Goal: Task Accomplishment & Management: Manage account settings

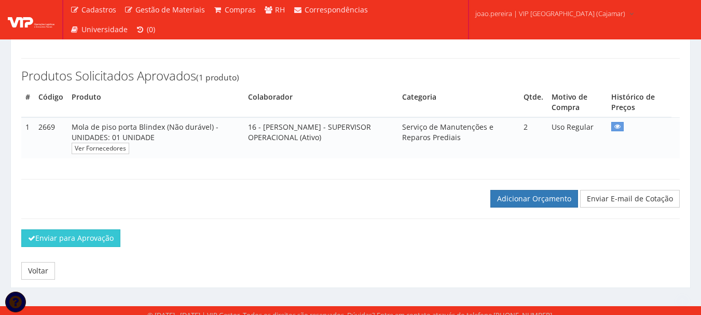
scroll to position [169, 0]
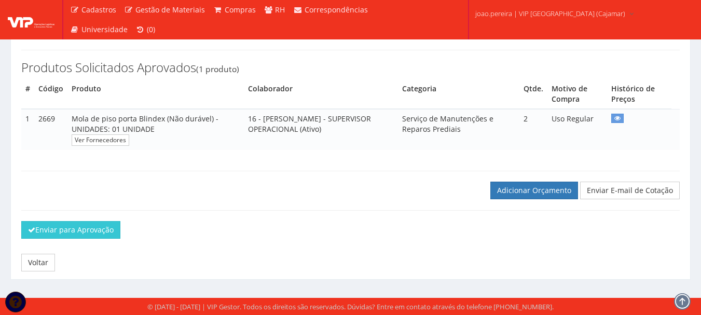
drag, startPoint x: 299, startPoint y: 238, endPoint x: 361, endPoint y: 196, distance: 74.7
click at [300, 238] on div "Enviar para Aprovação" at bounding box center [350, 233] width 674 height 25
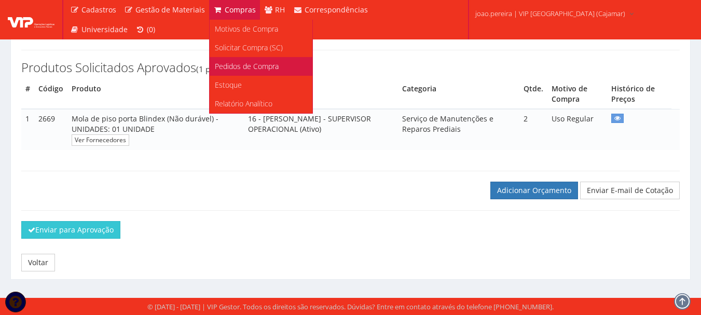
click at [242, 63] on span "Pedidos de Compra" at bounding box center [247, 66] width 64 height 10
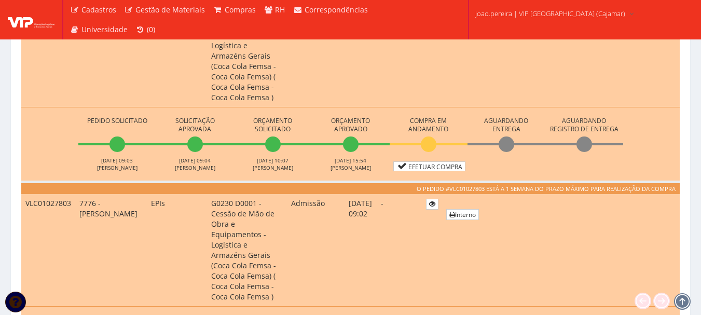
scroll to position [415, 0]
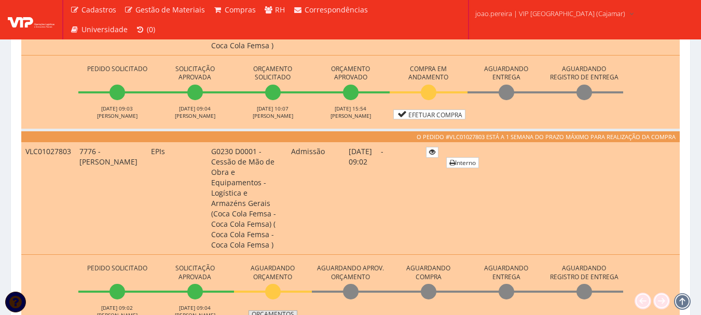
click at [276, 310] on link "Orçamentos" at bounding box center [273, 314] width 49 height 8
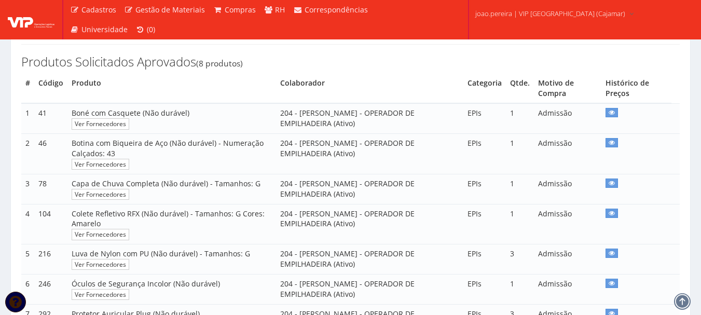
scroll to position [140, 0]
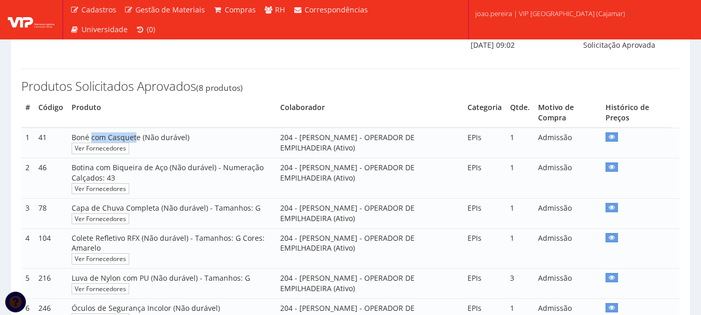
drag, startPoint x: 136, startPoint y: 147, endPoint x: 90, endPoint y: 147, distance: 45.7
click at [90, 142] on span "Boné com Casquete (Não durável)" at bounding box center [131, 137] width 118 height 10
click at [121, 142] on span "Boné com Casquete (Não durável)" at bounding box center [131, 137] width 118 height 10
click at [135, 142] on span "Boné com Casquete (Não durável)" at bounding box center [131, 137] width 118 height 10
drag, startPoint x: 137, startPoint y: 147, endPoint x: 70, endPoint y: 143, distance: 67.1
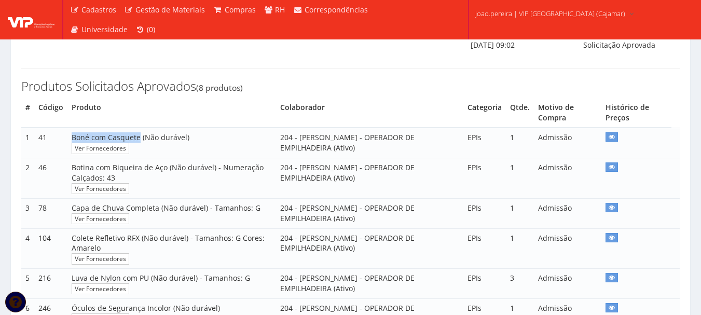
click at [70, 143] on td "Boné com Casquete (Não durável) Ver Fornecedores" at bounding box center [171, 143] width 209 height 30
copy span "Boné com Casquete"
drag, startPoint x: 71, startPoint y: 176, endPoint x: 166, endPoint y: 181, distance: 95.1
click at [166, 181] on span "Botina com Biqueira de Aço (Não durável) - Numeração Calçados: 43" at bounding box center [168, 172] width 192 height 20
copy span "Botina com Biqueira de Aço"
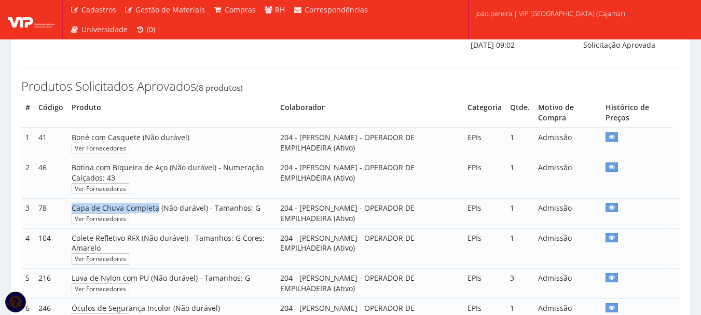
drag, startPoint x: 71, startPoint y: 217, endPoint x: 157, endPoint y: 216, distance: 85.7
click at [157, 213] on span "Capa de Chuva Completa (Não durável) - Tamanhos: G" at bounding box center [166, 208] width 189 height 10
copy span "Capa de Chuva Completa"
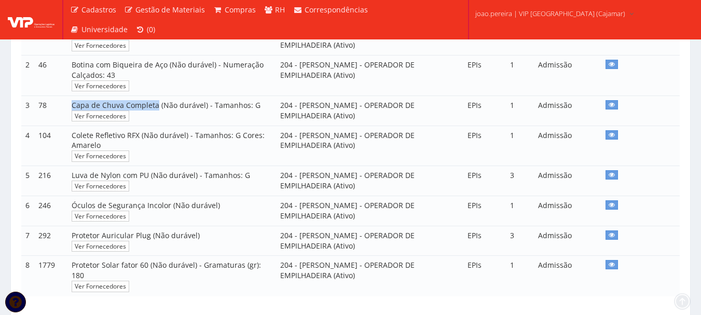
scroll to position [244, 0]
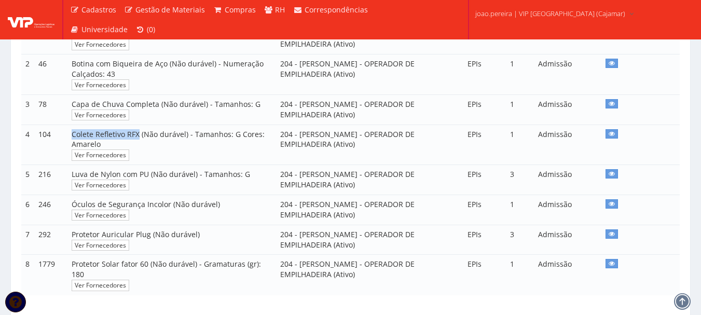
drag, startPoint x: 71, startPoint y: 145, endPoint x: 139, endPoint y: 143, distance: 68.0
click at [139, 143] on span "Colete Refletivo RFX (Não durável) - Tamanhos: G Cores: Amarelo" at bounding box center [168, 139] width 193 height 20
copy span "Colete Refletivo RFX"
drag, startPoint x: 70, startPoint y: 182, endPoint x: 76, endPoint y: 182, distance: 6.2
click at [76, 182] on td "Luva de Nylon com PU (Não durável) - Tamanhos: G Ver Fornecedores" at bounding box center [171, 180] width 209 height 30
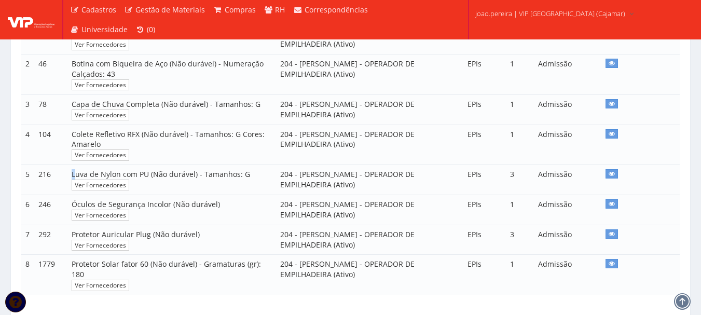
click at [74, 179] on span "Luva de Nylon com PU (Não durável) - Tamanhos: G" at bounding box center [161, 174] width 179 height 10
drag, startPoint x: 71, startPoint y: 183, endPoint x: 147, endPoint y: 187, distance: 76.4
click at [147, 179] on span "Luva de Nylon com PU (Não durável) - Tamanhos: G" at bounding box center [161, 174] width 179 height 10
copy span "Luva de Nylon com PU"
drag, startPoint x: 72, startPoint y: 216, endPoint x: 166, endPoint y: 214, distance: 94.5
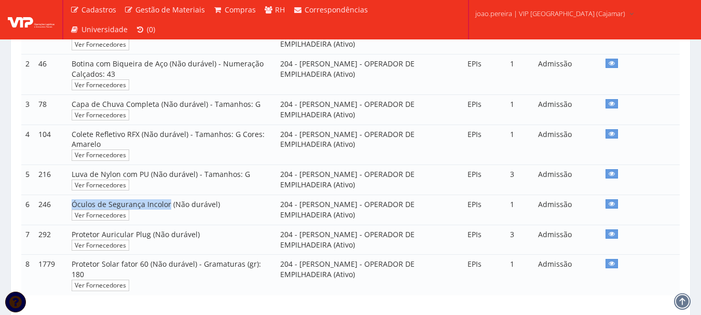
click at [166, 209] on span "Óculos de Segurança Incolor (Não durável)" at bounding box center [146, 204] width 148 height 10
copy span "Óculos de Segurança Incolor"
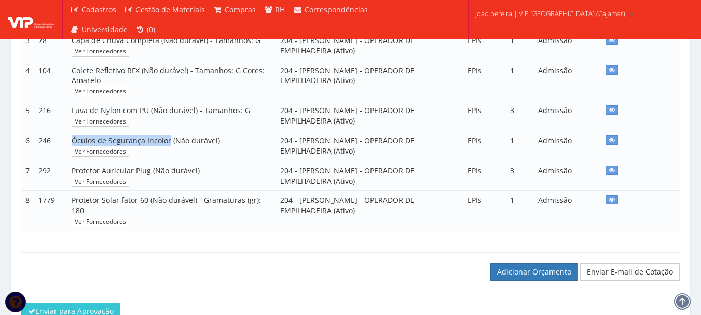
scroll to position [348, 0]
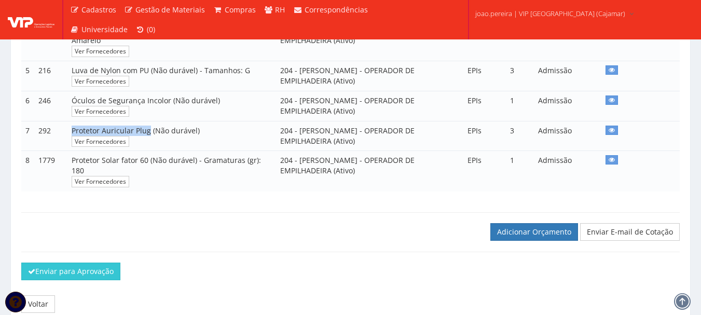
drag, startPoint x: 71, startPoint y: 141, endPoint x: 147, endPoint y: 137, distance: 76.4
click at [147, 135] on span "Protetor Auricular Plug (Não durável)" at bounding box center [136, 131] width 128 height 10
copy span "Protetor Auricular Plug"
drag, startPoint x: 71, startPoint y: 169, endPoint x: 148, endPoint y: 175, distance: 77.1
click at [148, 175] on span "Protetor Solar fator 60 (Não durável) - Gramaturas (gr): 180" at bounding box center [166, 165] width 189 height 20
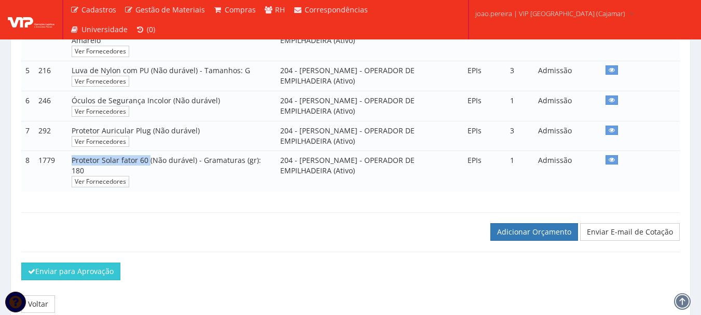
copy span "Protetor Solar fator 60"
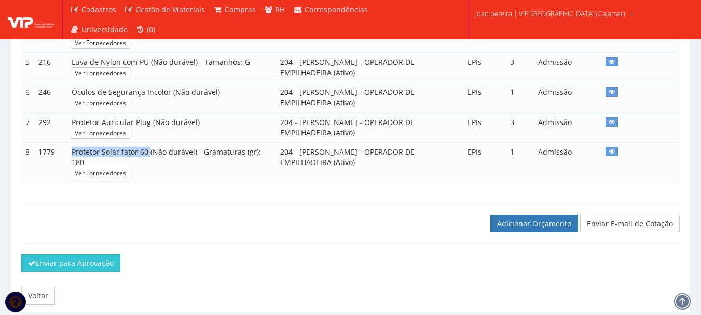
scroll to position [400, 0]
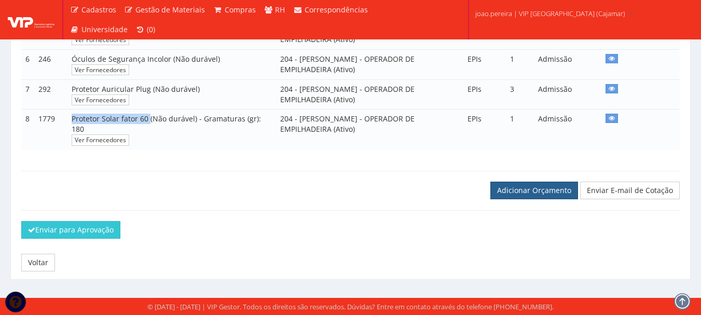
click at [533, 183] on link "Adicionar Orçamento" at bounding box center [535, 191] width 88 height 18
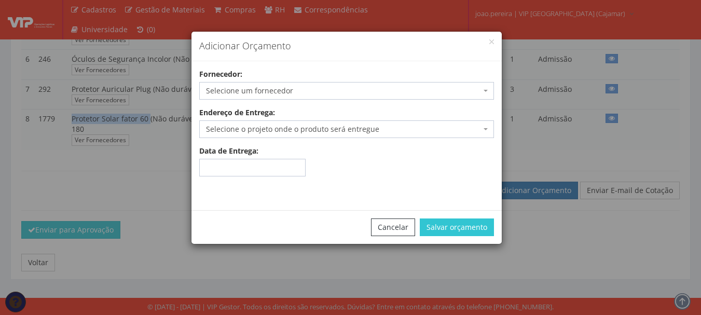
click at [275, 89] on span "Selecione um fornecedor" at bounding box center [343, 91] width 275 height 10
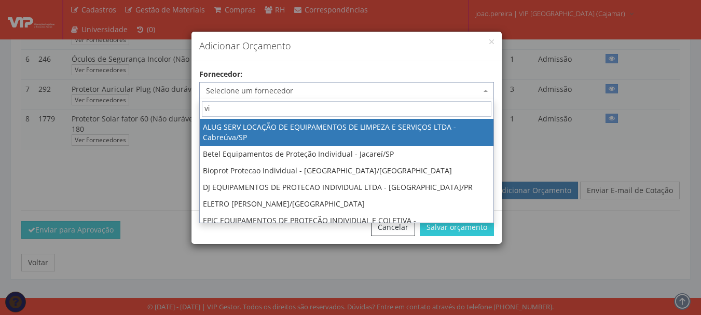
type input "vip"
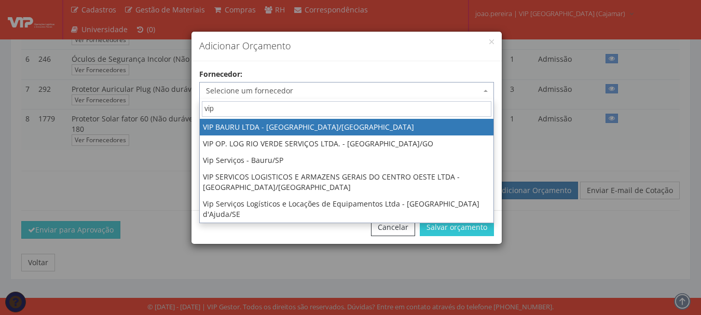
select select "532"
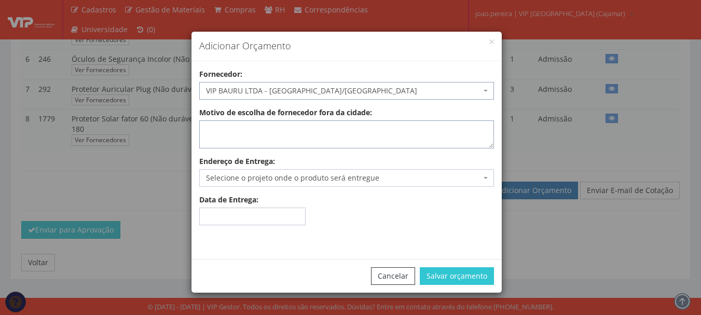
click at [281, 137] on textarea "Motivo de escolha de fornecedor fora da cidade:" at bounding box center [346, 134] width 295 height 28
type textarea "estoque"
click at [334, 175] on span "Selecione o projeto onde o produto será entregue" at bounding box center [343, 178] width 275 height 10
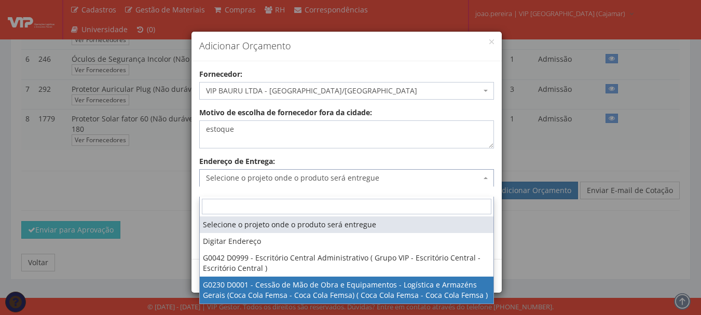
select select "230"
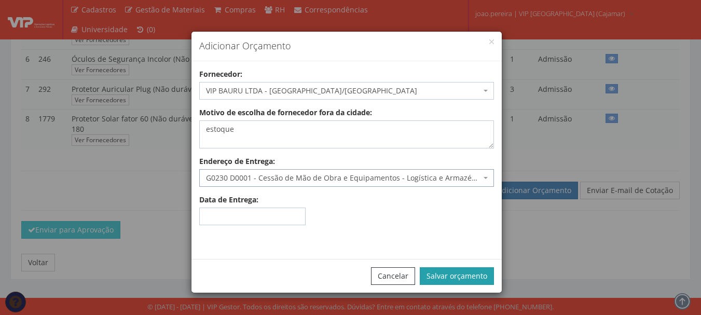
click at [474, 275] on button "Salvar orçamento" at bounding box center [457, 276] width 74 height 18
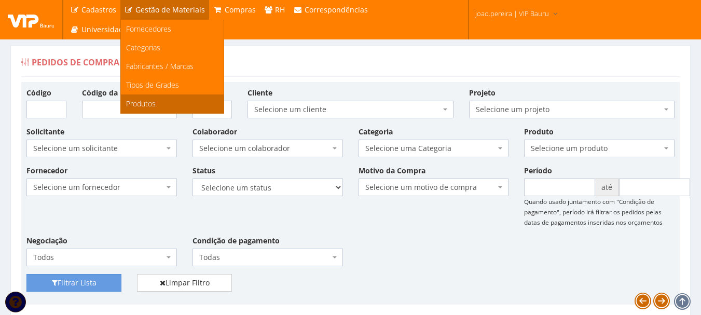
click at [160, 100] on link "Produtos" at bounding box center [172, 103] width 103 height 19
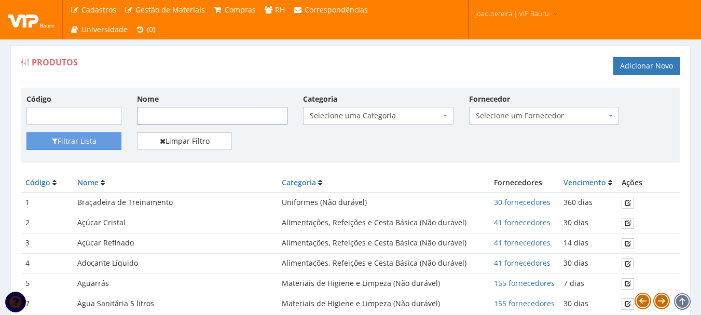
click at [186, 117] on input "Nome" at bounding box center [212, 116] width 151 height 18
paste input "Boné com Casquete"
type input "Boné com Casquete"
click at [100, 142] on button "Filtrar Lista" at bounding box center [73, 141] width 95 height 18
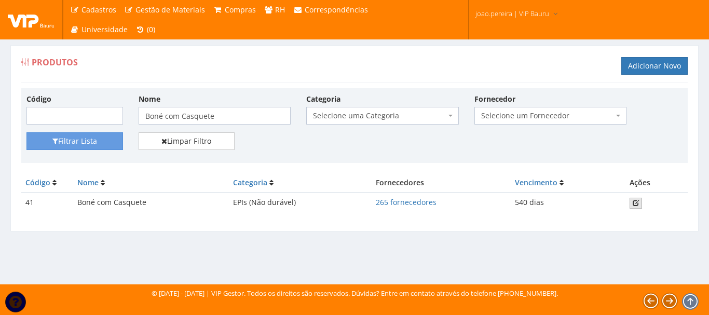
click at [642, 206] on link at bounding box center [636, 203] width 12 height 11
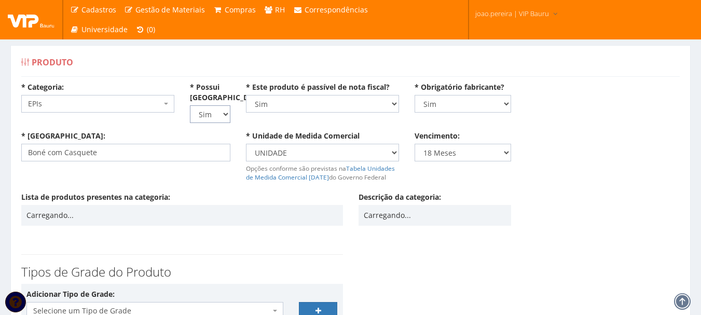
click at [222, 116] on select "Não Sim" at bounding box center [210, 114] width 40 height 18
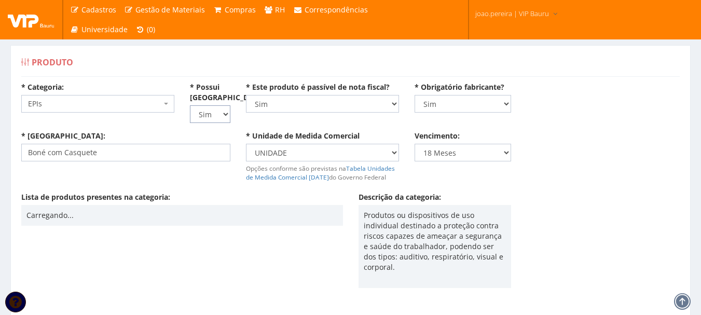
select select "0"
click at [190, 105] on select "Não Sim" at bounding box center [210, 114] width 40 height 18
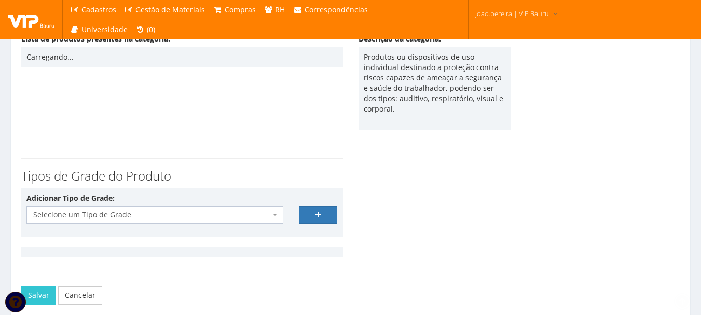
scroll to position [158, 0]
click at [28, 293] on button "Salvar" at bounding box center [38, 296] width 35 height 18
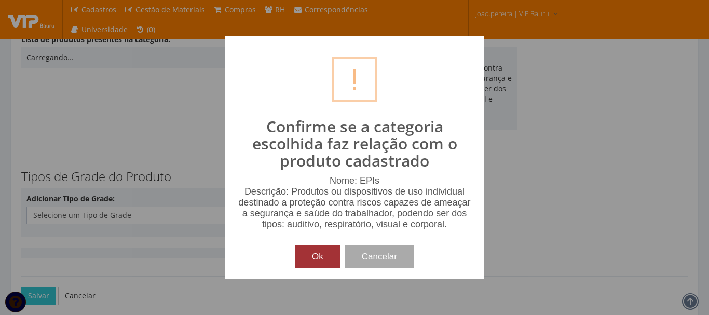
click at [317, 259] on button "Ok" at bounding box center [317, 257] width 45 height 23
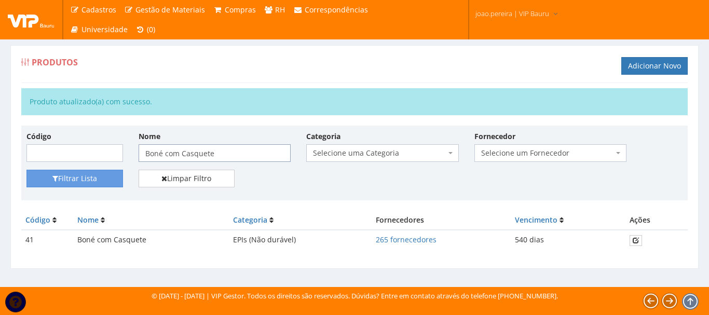
drag, startPoint x: 231, startPoint y: 156, endPoint x: 119, endPoint y: 146, distance: 113.0
click at [119, 146] on div "Código Nome Boné com Casquete Categoria Selecione uma Categoria (Inativo - Não …" at bounding box center [355, 150] width 672 height 39
paste input "tina com Biqueira de Aço"
type input "Botina com Biqueira de Aço"
click at [103, 175] on button "Filtrar Lista" at bounding box center [74, 179] width 97 height 18
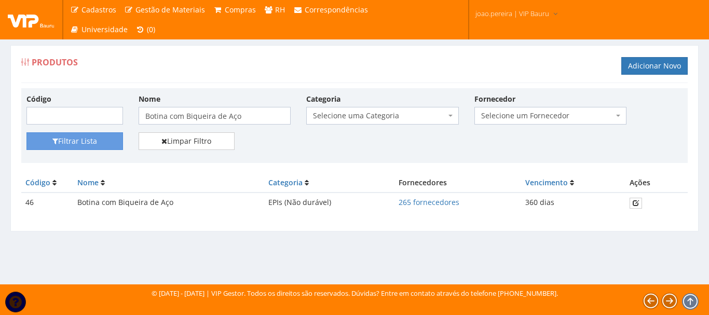
click at [321, 148] on div "Filtrar Lista Limpar Filtro" at bounding box center [355, 144] width 672 height 25
click at [638, 201] on icon at bounding box center [636, 202] width 6 height 7
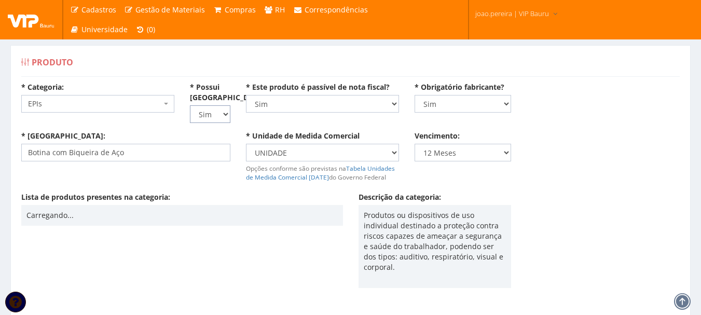
click at [225, 116] on select "Não Sim" at bounding box center [210, 114] width 40 height 18
select select "0"
click at [190, 105] on select "Não Sim" at bounding box center [210, 114] width 40 height 18
click at [219, 227] on div "Lista de produtos presentes na categoria: Carregando..." at bounding box center [181, 214] width 337 height 44
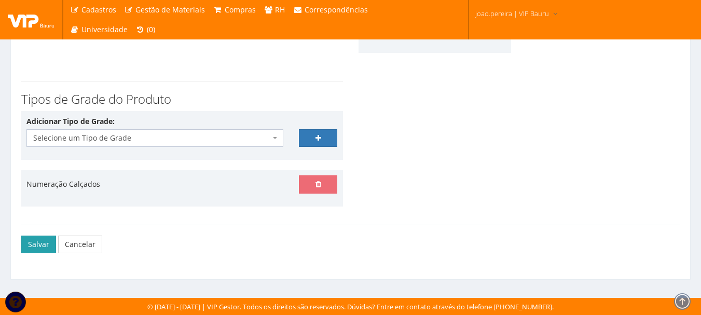
click at [31, 247] on button "Salvar" at bounding box center [38, 245] width 35 height 18
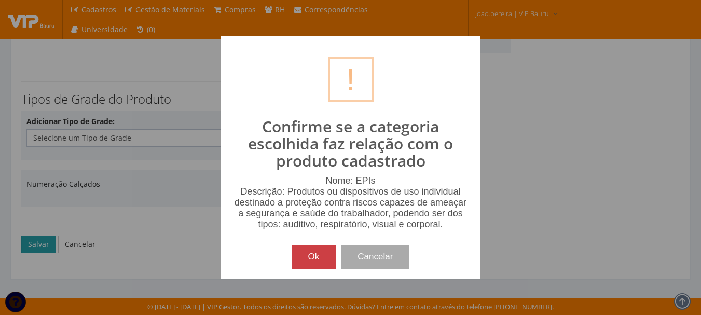
scroll to position [225, 0]
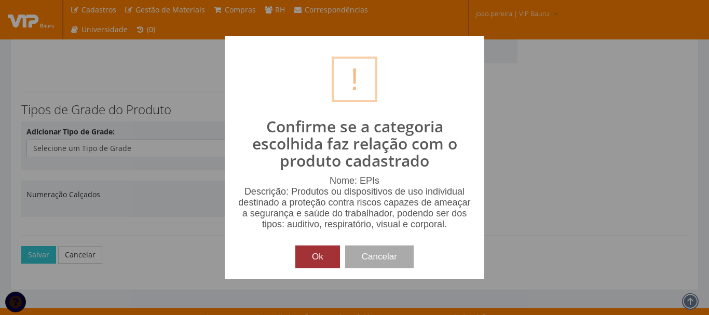
click at [308, 261] on button "Ok" at bounding box center [317, 257] width 45 height 23
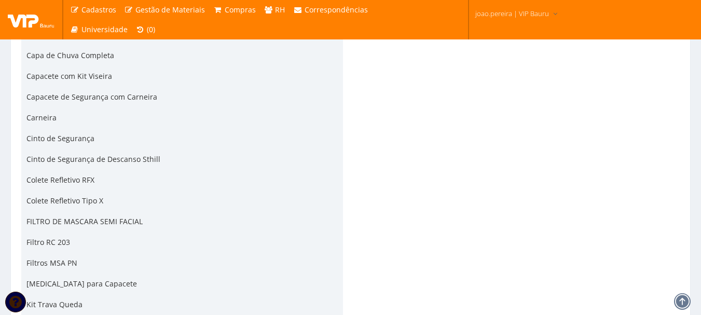
scroll to position [588, 0]
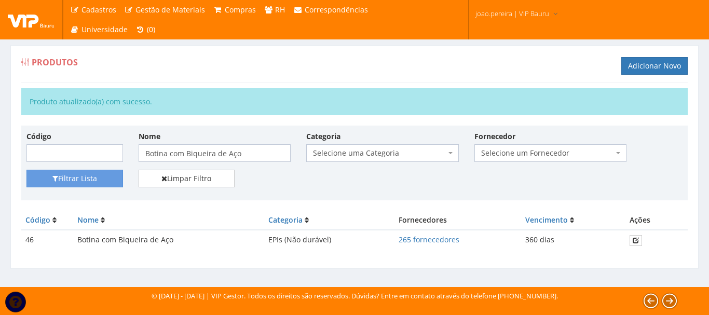
click at [484, 189] on div "Filtrar Lista Limpar Filtro" at bounding box center [355, 182] width 672 height 25
click at [186, 205] on div "Código Nome Botina com Biqueira de Aço Categoria Selecione uma Categoria (Inati…" at bounding box center [354, 193] width 666 height 135
click at [637, 240] on icon at bounding box center [636, 240] width 6 height 7
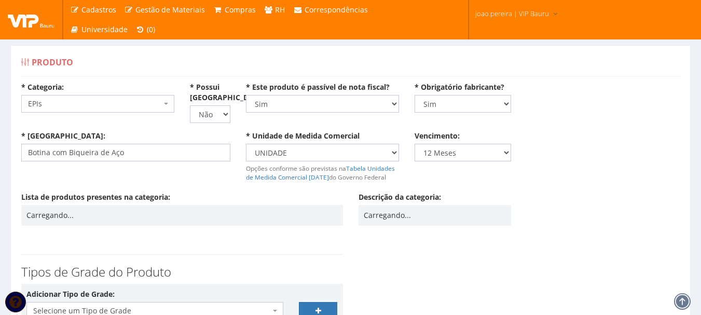
click at [253, 215] on div "Carregando..." at bounding box center [181, 215] width 311 height 10
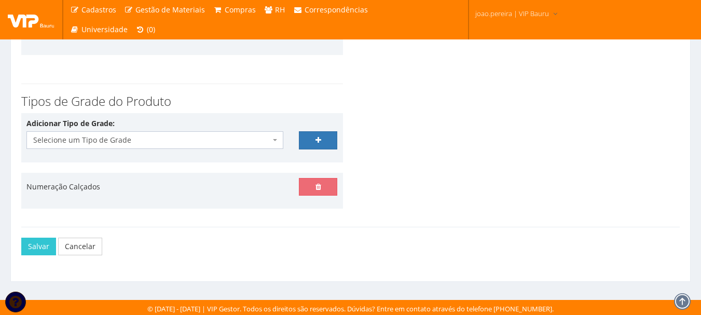
scroll to position [2611, 0]
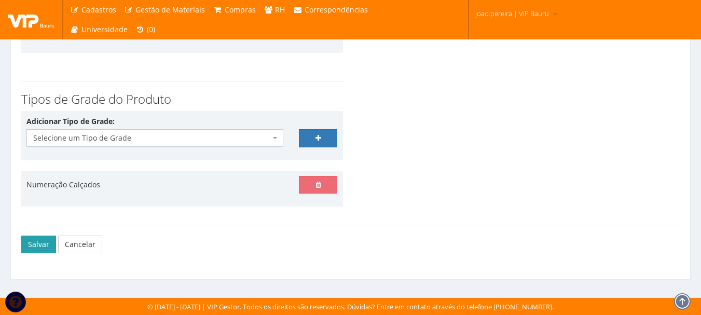
click at [26, 246] on button "Salvar" at bounding box center [38, 245] width 35 height 18
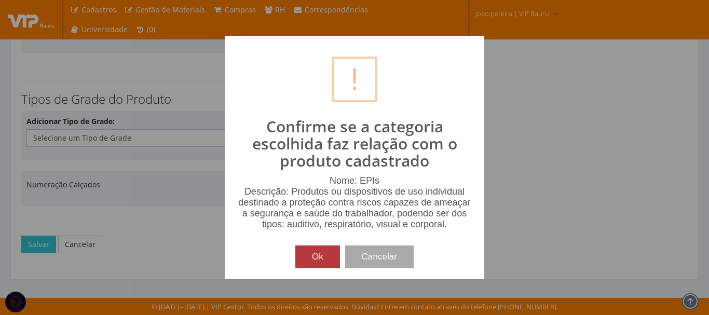
click at [311, 256] on button "Ok" at bounding box center [317, 257] width 45 height 23
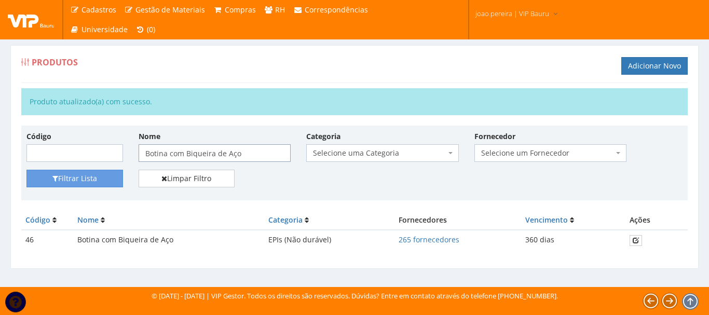
drag, startPoint x: 248, startPoint y: 153, endPoint x: 103, endPoint y: 147, distance: 145.4
click at [103, 147] on div "Código Nome Botina com Biqueira de Aço Categoria Selecione uma Categoria (Inati…" at bounding box center [355, 150] width 672 height 39
paste input "Capa de Chuva Completa"
type input "Capa de Chuva Completa"
click at [66, 178] on button "Filtrar Lista" at bounding box center [74, 179] width 97 height 18
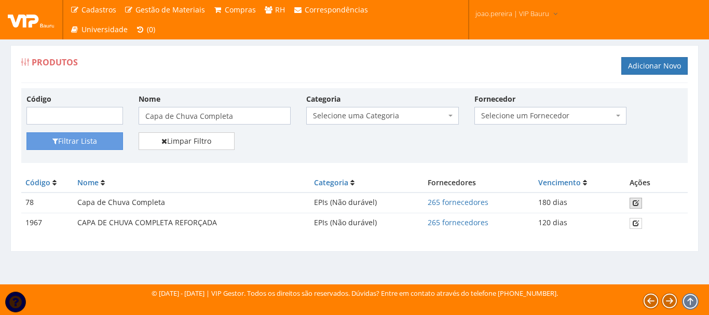
click at [636, 204] on icon at bounding box center [636, 202] width 6 height 7
click at [636, 222] on icon at bounding box center [636, 223] width 6 height 7
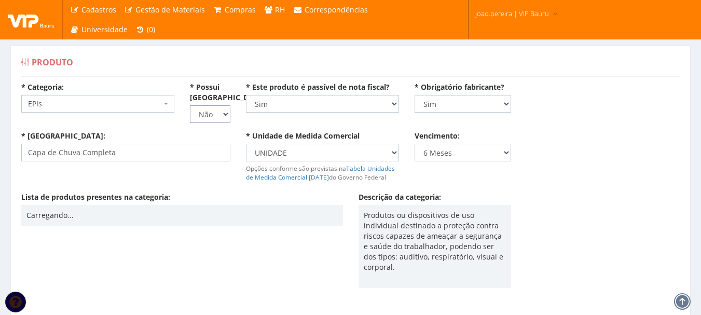
click at [226, 117] on select "Não Sim" at bounding box center [210, 114] width 40 height 18
click at [190, 105] on select "Não Sim" at bounding box center [210, 114] width 40 height 18
click at [228, 112] on select "Não Sim" at bounding box center [210, 114] width 40 height 18
select select "0"
click at [190, 105] on select "Não Sim" at bounding box center [210, 114] width 40 height 18
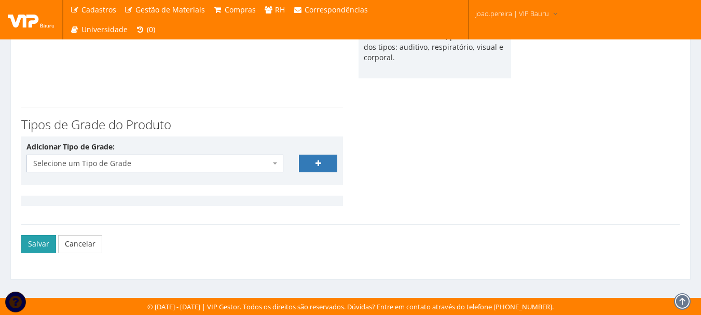
click at [38, 241] on button "Salvar" at bounding box center [38, 244] width 35 height 18
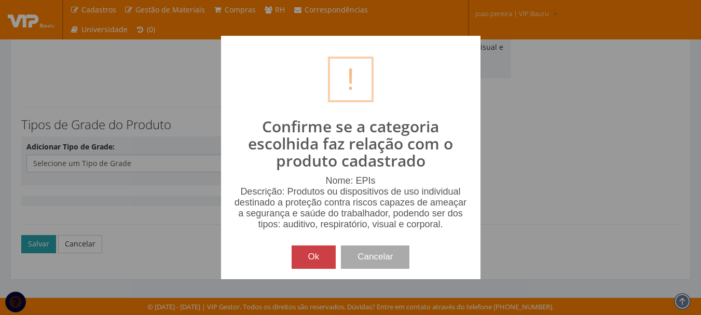
scroll to position [199, 0]
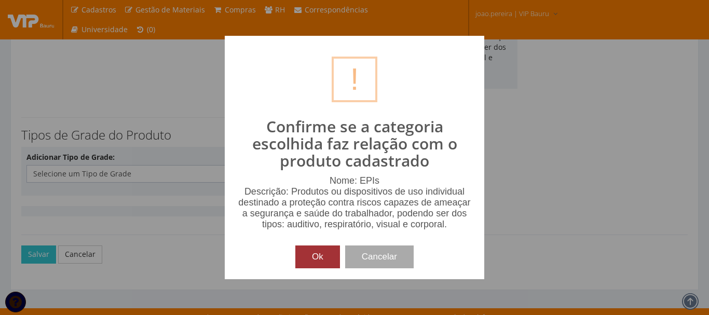
click at [313, 257] on button "Ok" at bounding box center [317, 257] width 45 height 23
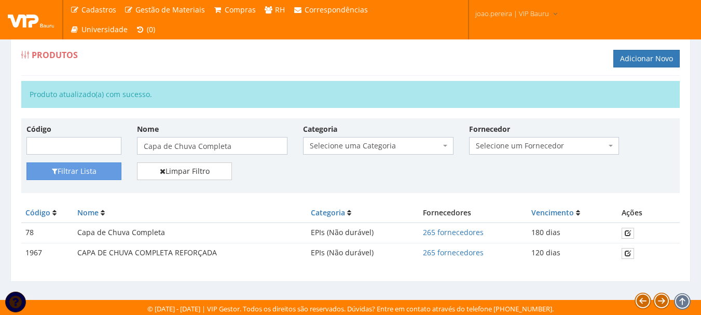
scroll to position [9, 0]
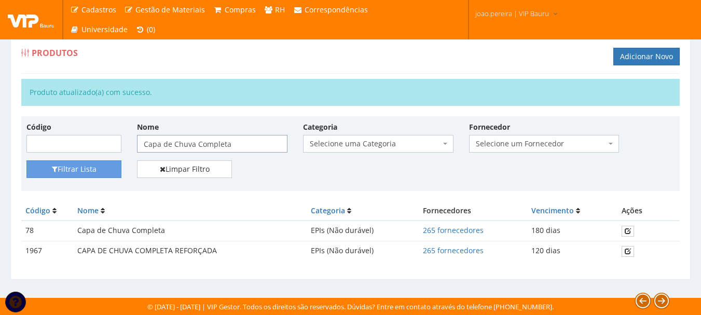
drag, startPoint x: 249, startPoint y: 144, endPoint x: 50, endPoint y: 141, distance: 199.3
click at [56, 142] on div "Código Nome Capa de Chuva Completa Categoria Selecione uma Categoria (Inativo -…" at bounding box center [351, 140] width 664 height 39
paste input "olete Refletivo RFX"
type input "Colete Refletivo RFX"
click at [85, 162] on button "Filtrar Lista" at bounding box center [73, 169] width 95 height 18
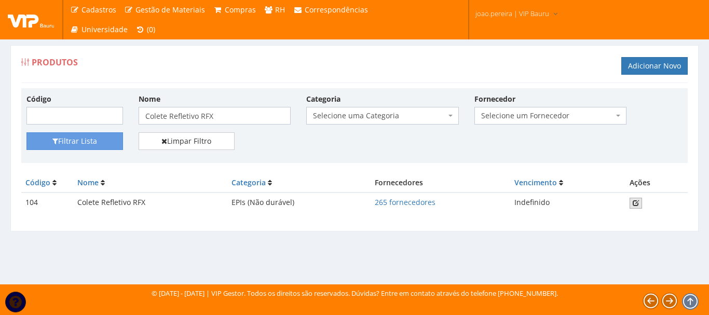
click at [640, 199] on link at bounding box center [636, 203] width 12 height 11
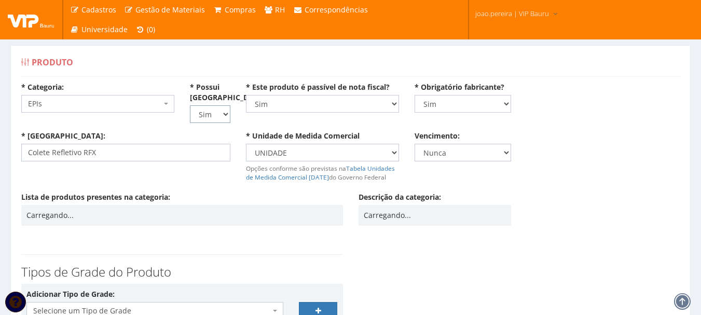
click at [229, 117] on select "Não Sim" at bounding box center [210, 114] width 40 height 18
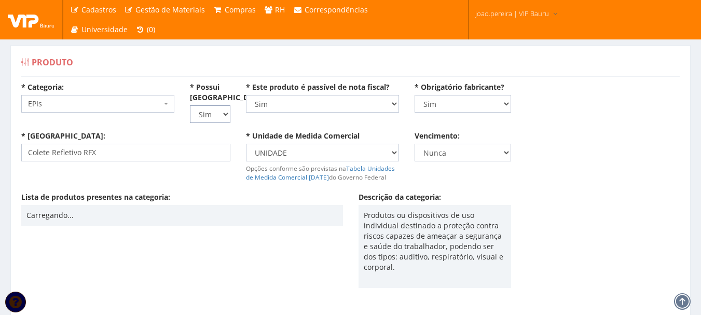
select select "0"
click at [190, 105] on select "Não Sim" at bounding box center [210, 114] width 40 height 18
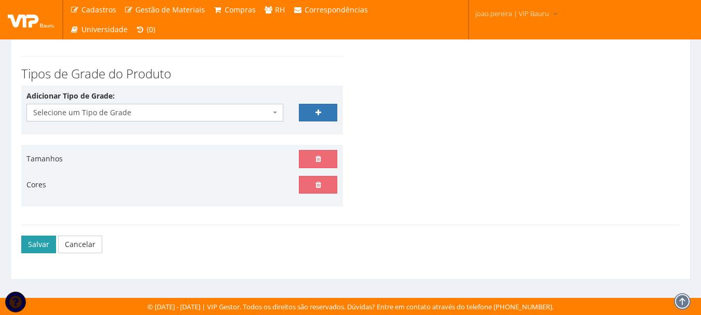
click at [30, 244] on button "Salvar" at bounding box center [38, 245] width 35 height 18
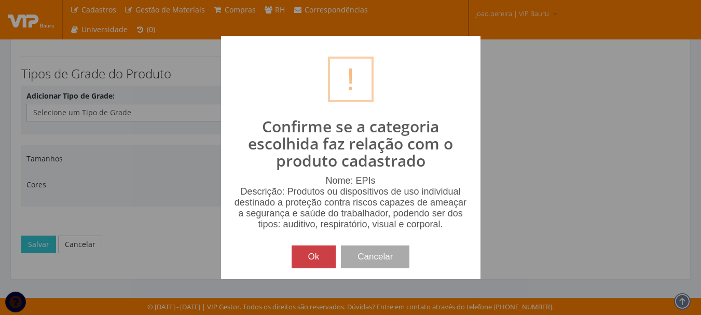
scroll to position [250, 0]
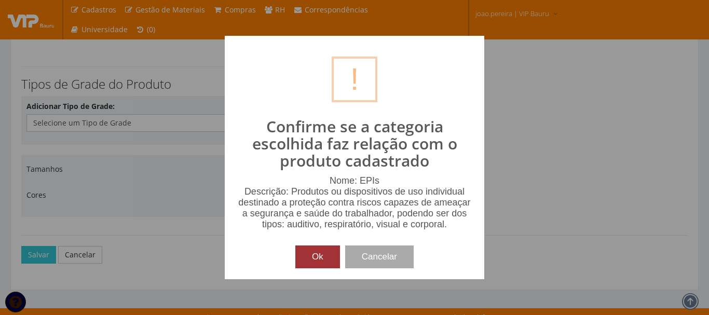
click at [301, 251] on button "Ok" at bounding box center [317, 257] width 45 height 23
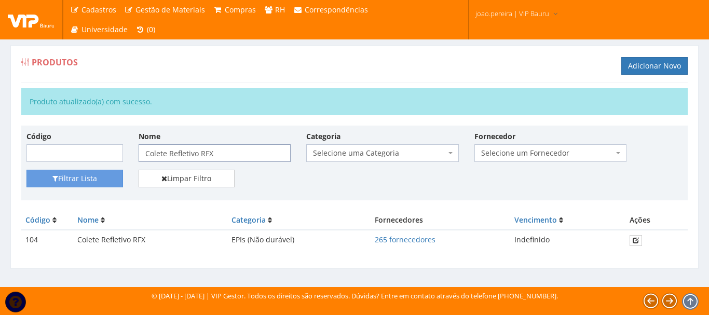
drag, startPoint x: 225, startPoint y: 154, endPoint x: 72, endPoint y: 156, distance: 152.6
click at [75, 156] on div "Código Nome Colete Refletivo RFX Categoria Selecione uma Categoria (Inativo - N…" at bounding box center [355, 150] width 672 height 39
paste input "Luva de Nylon com PU"
type input "Luva de Nylon com PU"
click at [87, 181] on button "Filtrar Lista" at bounding box center [74, 179] width 97 height 18
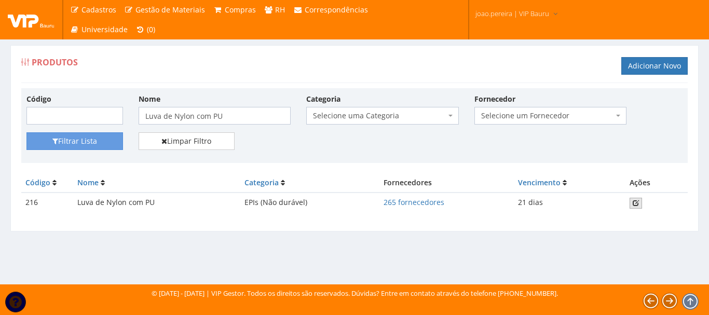
click at [636, 201] on icon at bounding box center [636, 202] width 6 height 7
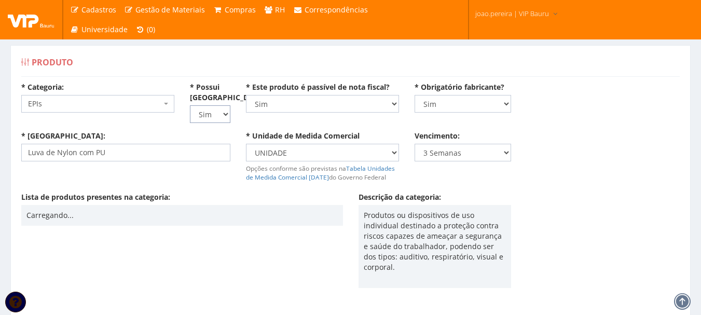
drag, startPoint x: 226, startPoint y: 114, endPoint x: 222, endPoint y: 118, distance: 5.9
click at [226, 114] on select "Não Sim" at bounding box center [210, 114] width 40 height 18
select select "0"
click at [190, 105] on select "Não Sim" at bounding box center [210, 114] width 40 height 18
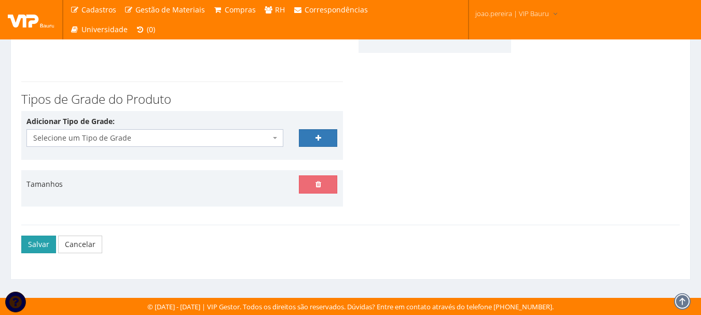
click at [40, 248] on button "Salvar" at bounding box center [38, 245] width 35 height 18
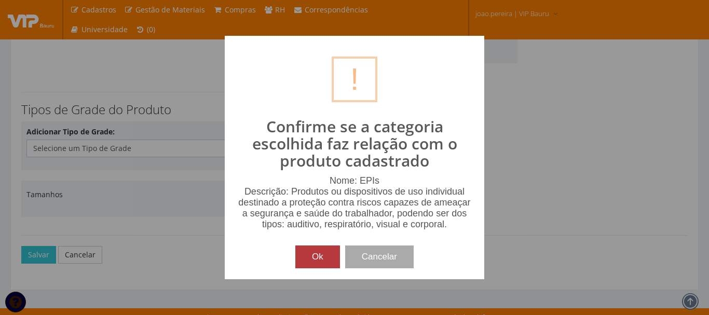
click at [311, 257] on button "Ok" at bounding box center [317, 257] width 45 height 23
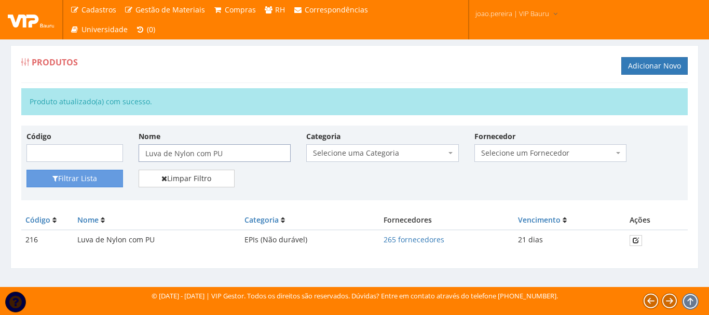
drag, startPoint x: 239, startPoint y: 152, endPoint x: 84, endPoint y: 147, distance: 154.7
click at [85, 147] on div "Código Nome Luva de Nylon com PU Categoria Selecione uma Categoria (Inativo - N…" at bounding box center [355, 150] width 672 height 39
paste input "Óculos de Segurança Incolor"
type input "Óculos de Segurança Incolor"
click at [145, 219] on th "Nome" at bounding box center [156, 220] width 167 height 19
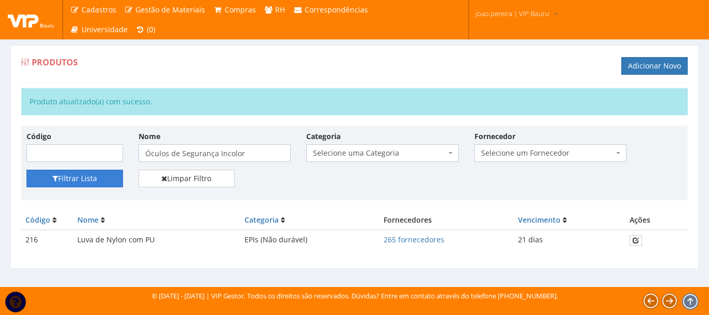
click at [75, 180] on button "Filtrar Lista" at bounding box center [74, 179] width 97 height 18
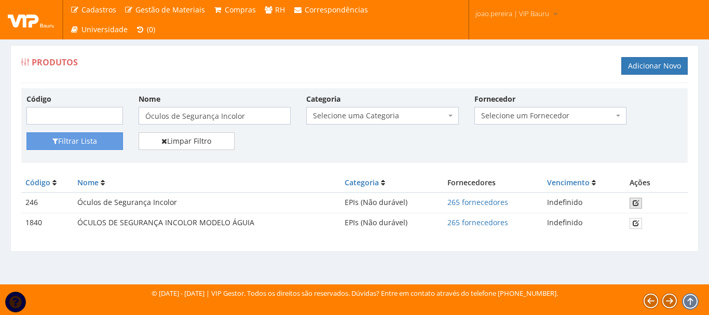
click at [636, 202] on icon at bounding box center [636, 202] width 6 height 7
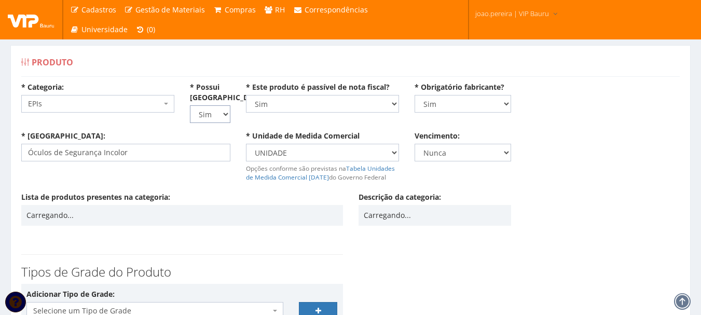
click at [227, 113] on select "Não Sim" at bounding box center [210, 114] width 40 height 18
select select "0"
click at [190, 105] on select "Não Sim" at bounding box center [210, 114] width 40 height 18
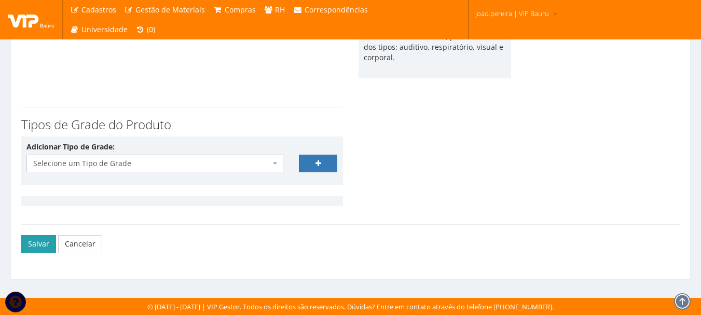
click at [26, 248] on button "Salvar" at bounding box center [38, 244] width 35 height 18
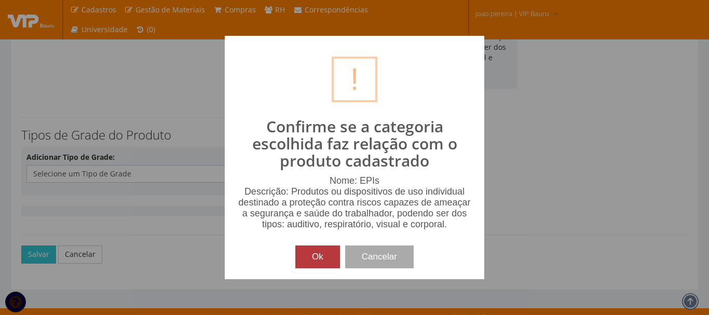
click at [299, 259] on button "Ok" at bounding box center [317, 257] width 45 height 23
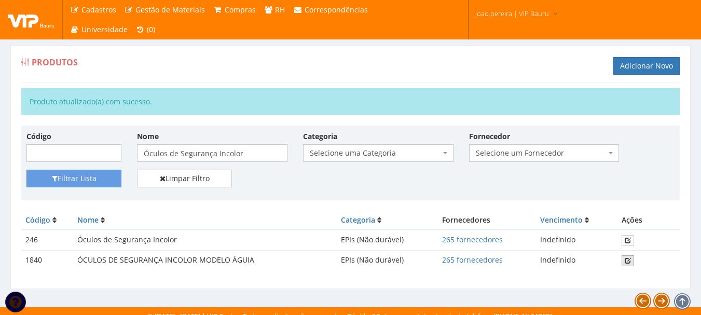
click at [630, 257] on icon at bounding box center [628, 260] width 6 height 7
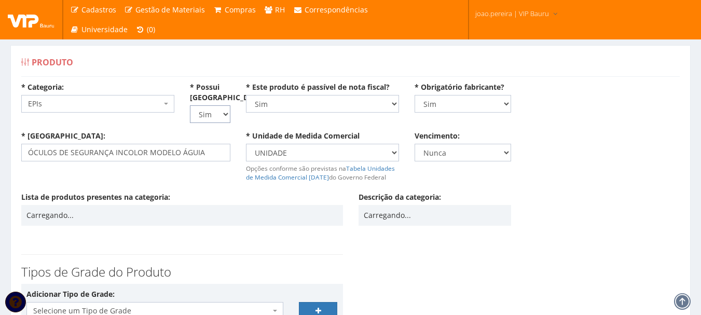
click at [223, 117] on select "Não Sim" at bounding box center [210, 114] width 40 height 18
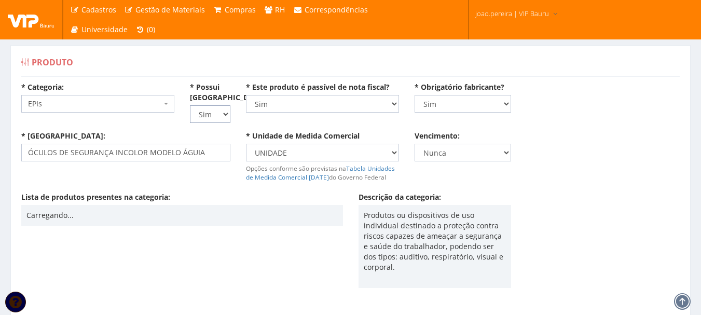
select select "0"
click at [190, 105] on select "Não Sim" at bounding box center [210, 114] width 40 height 18
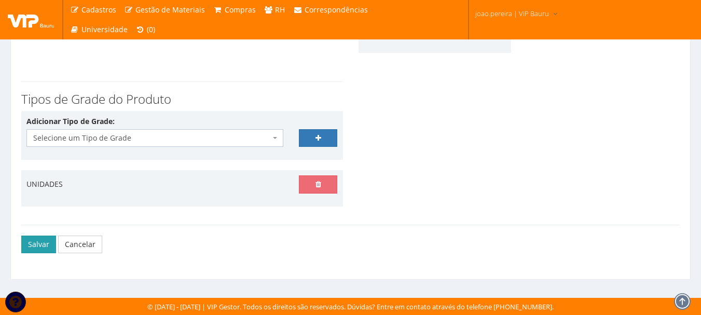
click at [37, 244] on button "Salvar" at bounding box center [38, 245] width 35 height 18
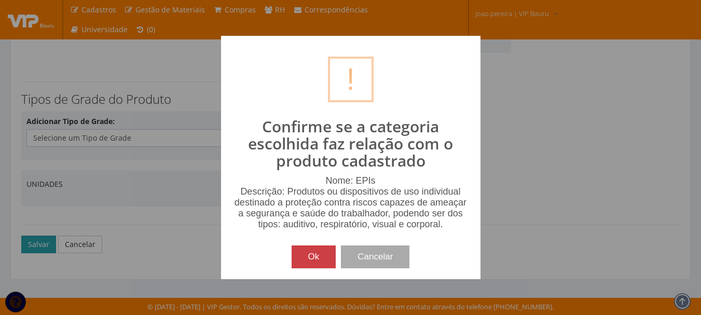
scroll to position [225, 0]
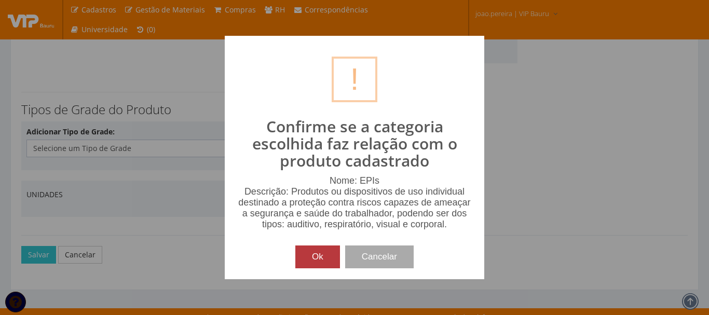
click at [310, 257] on button "Ok" at bounding box center [317, 257] width 45 height 23
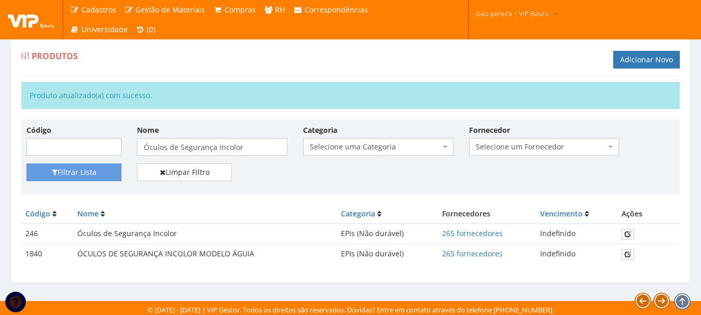
scroll to position [9, 0]
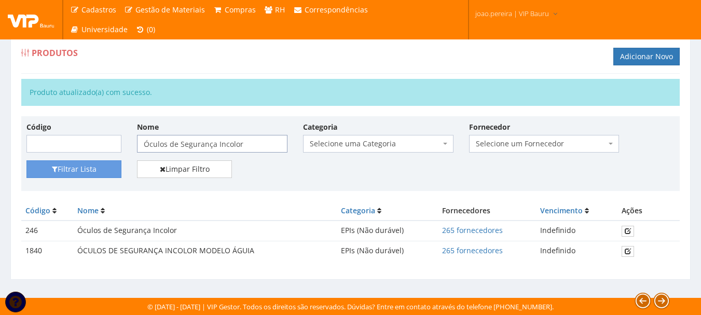
drag, startPoint x: 257, startPoint y: 146, endPoint x: 1, endPoint y: 140, distance: 257.0
click at [0, 140] on div "Produtos Adicionar Novo Produto atualizado(a) com sucesso. Código Nome Óculos d…" at bounding box center [350, 157] width 701 height 281
paste input "Protetor Auricular Plug"
type input "Protetor Auricular Plug"
click at [94, 171] on button "Filtrar Lista" at bounding box center [73, 169] width 95 height 18
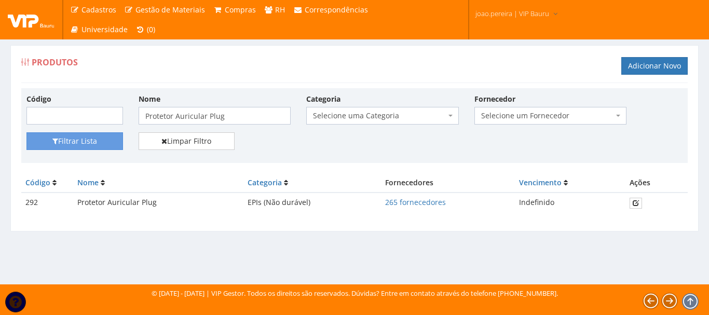
click at [642, 207] on form at bounding box center [657, 202] width 54 height 11
click at [636, 203] on icon at bounding box center [636, 202] width 6 height 7
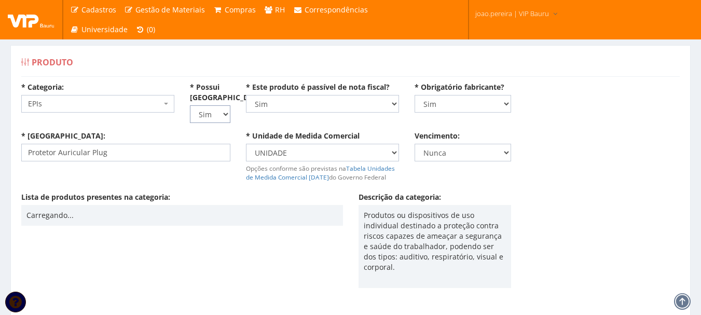
click at [225, 113] on select "Não Sim" at bounding box center [210, 114] width 40 height 18
select select "0"
click at [190, 105] on select "Não Sim" at bounding box center [210, 114] width 40 height 18
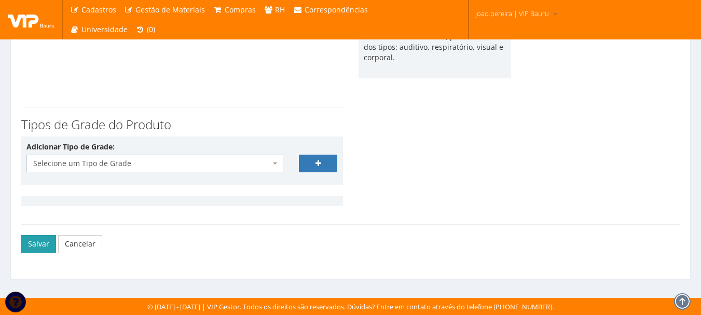
click at [44, 248] on button "Salvar" at bounding box center [38, 244] width 35 height 18
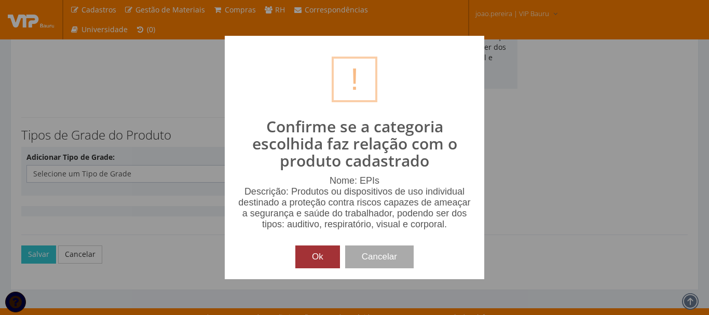
click at [317, 257] on button "Ok" at bounding box center [317, 257] width 45 height 23
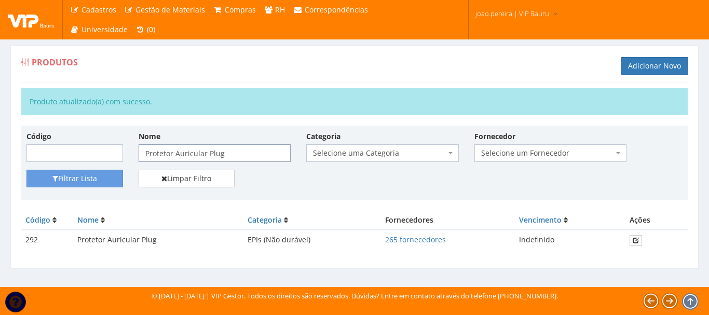
drag, startPoint x: 242, startPoint y: 153, endPoint x: 9, endPoint y: 133, distance: 234.5
click at [9, 133] on div "Produtos Adicionar Novo Produto atualizado(a) com sucesso. Código Nome Protetor…" at bounding box center [355, 163] width 704 height 237
paste input "Solar fator 60"
type input "Protetor Solar fator 60"
click at [68, 180] on button "Filtrar Lista" at bounding box center [74, 179] width 97 height 18
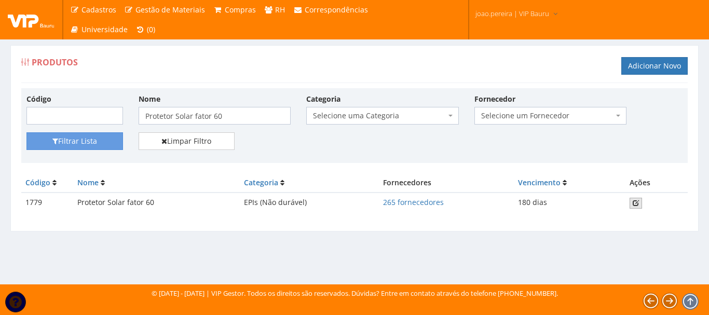
click at [635, 203] on icon at bounding box center [636, 202] width 6 height 7
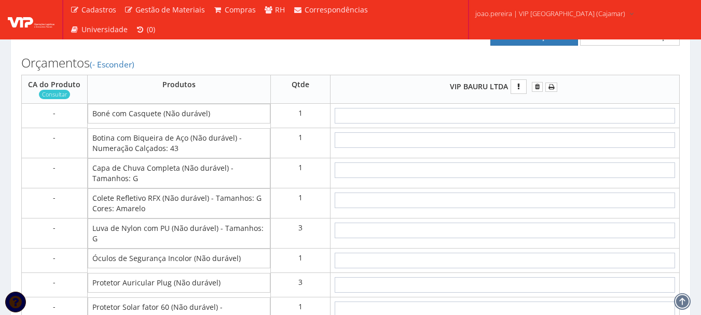
scroll to position [519, 0]
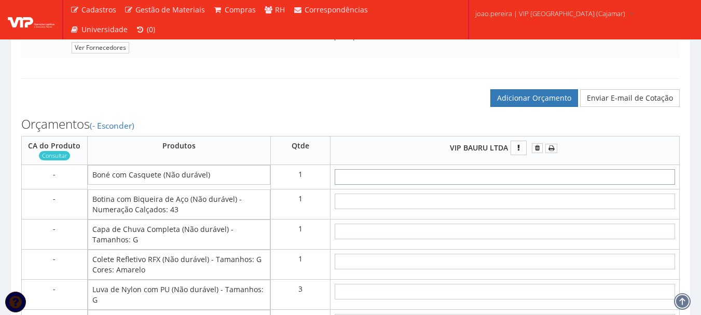
click at [560, 185] on input "text" at bounding box center [505, 177] width 341 height 16
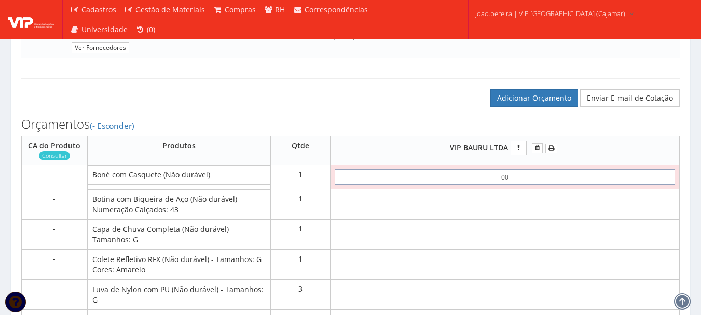
type input "0,01"
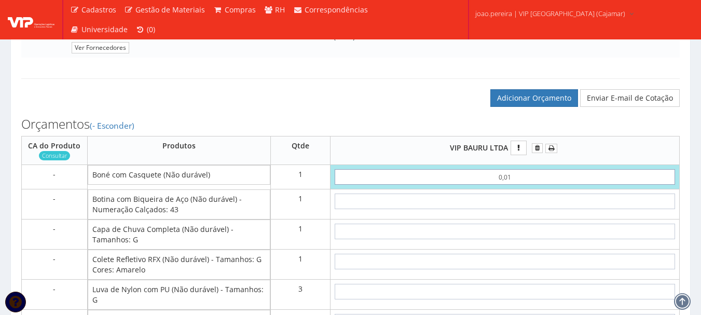
type input "0,01"
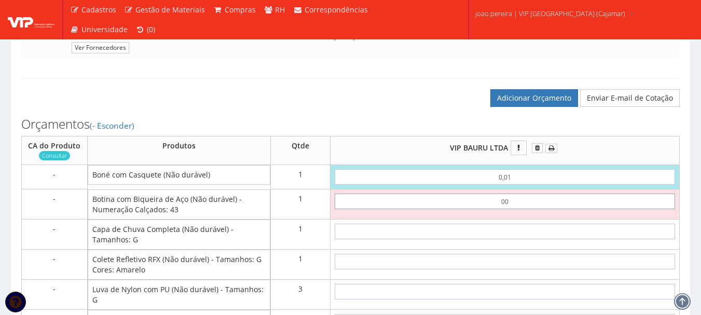
type input "0,01"
type input "0,02"
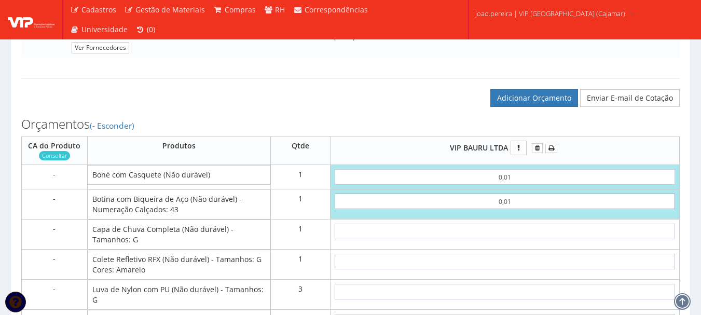
type input "00,10"
type input "0,11"
type input "0,01"
type input "0,02"
type input "0,01"
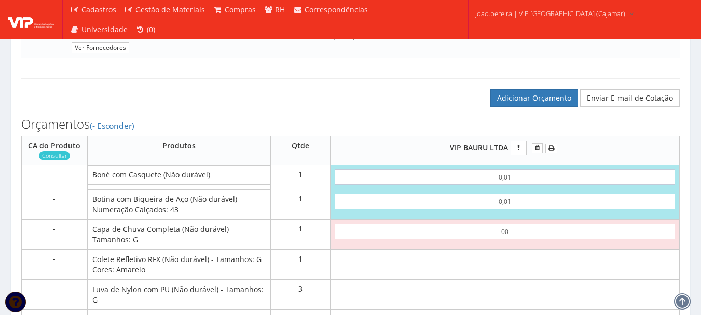
type input "00"
type input "1"
type input "1,02"
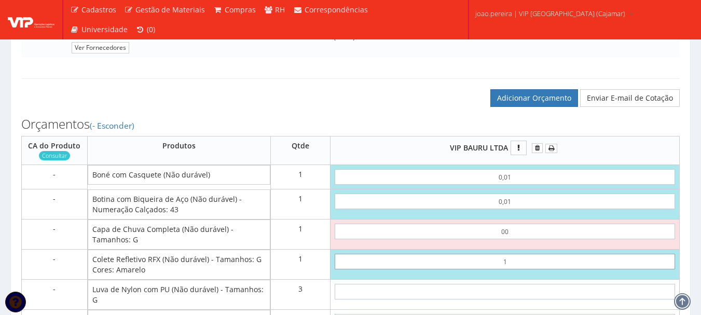
type input "10"
type input "10,02"
type input "1,00"
type input "1,02"
type input "10,01"
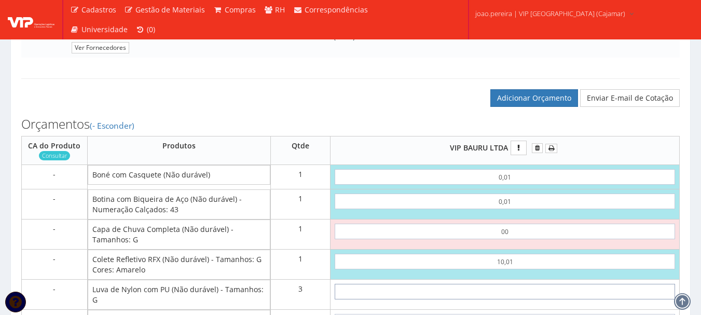
type input "10,03"
click at [529, 239] on input "00" at bounding box center [505, 232] width 341 height 16
type input "0,01"
type input "10,04"
type input "0,01"
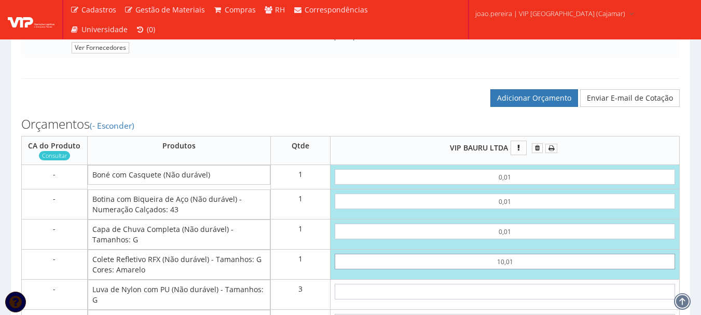
type input "0"
type input "0,03"
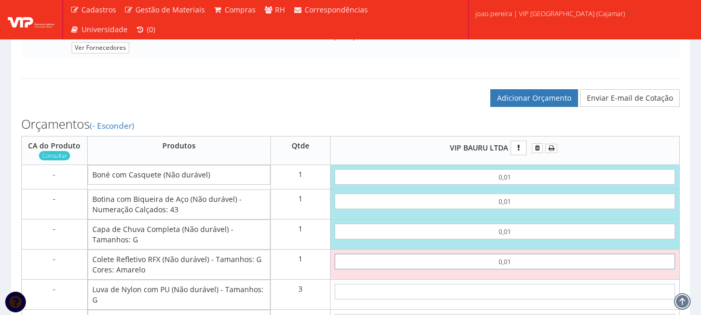
type input "0,01"
type input "0,04"
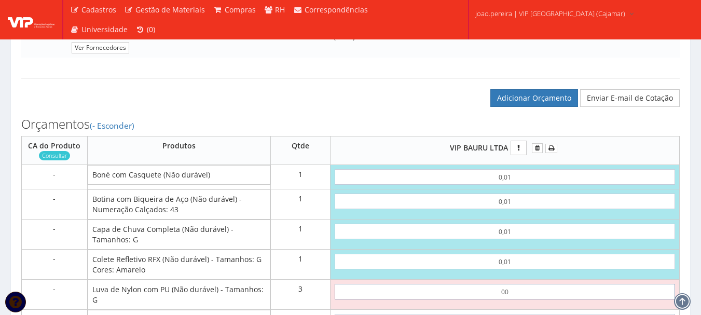
type input "0,01"
type input "0,07"
type input "0,01"
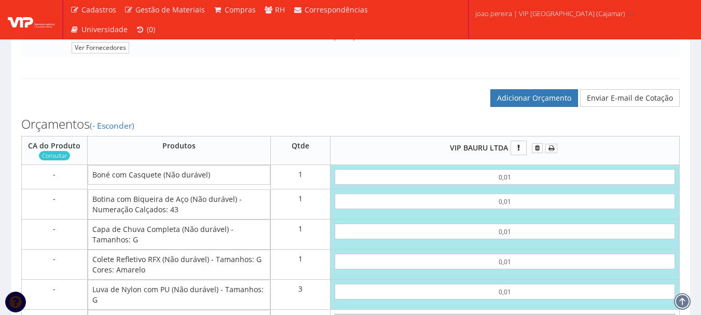
scroll to position [694, 0]
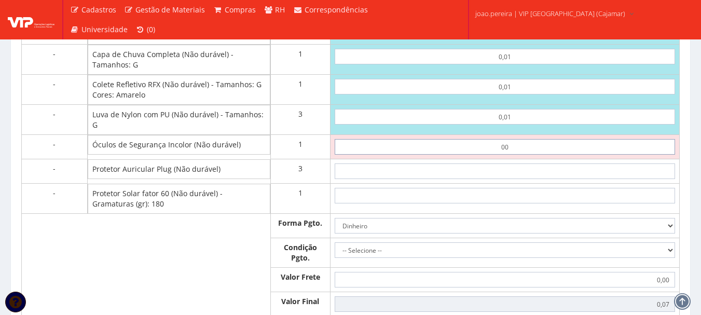
click at [525, 155] on input "00" at bounding box center [505, 147] width 341 height 16
type input "0,01"
type input "0,08"
type input "0,01"
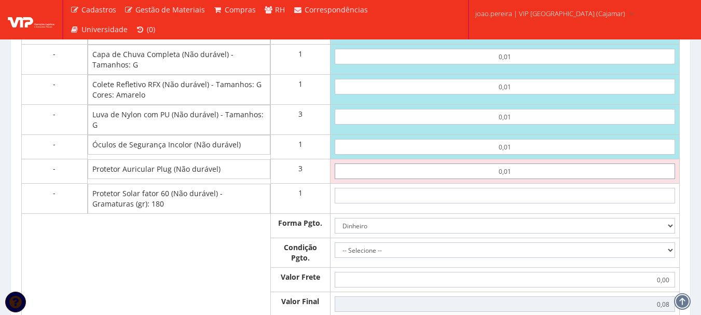
type input "0,01"
type input "0,11"
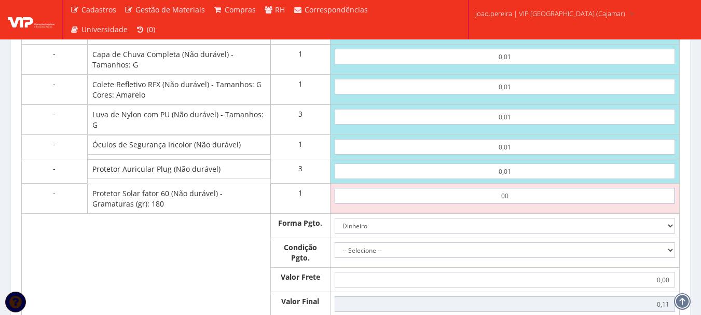
click at [523, 203] on input "00" at bounding box center [505, 196] width 341 height 16
type input "0,01"
type input "0,12"
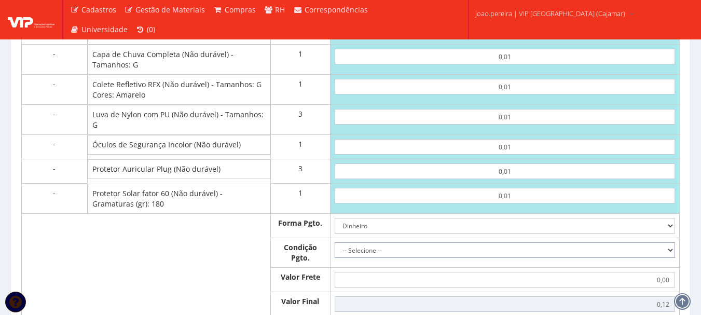
drag, startPoint x: 671, startPoint y: 263, endPoint x: 657, endPoint y: 263, distance: 14.0
click at [671, 258] on select "-- Selecione -- À vista 7 dias 10 dias" at bounding box center [505, 250] width 341 height 16
select select "0"
click at [335, 253] on select "-- Selecione -- À vista 7 dias 10 dias" at bounding box center [505, 250] width 341 height 16
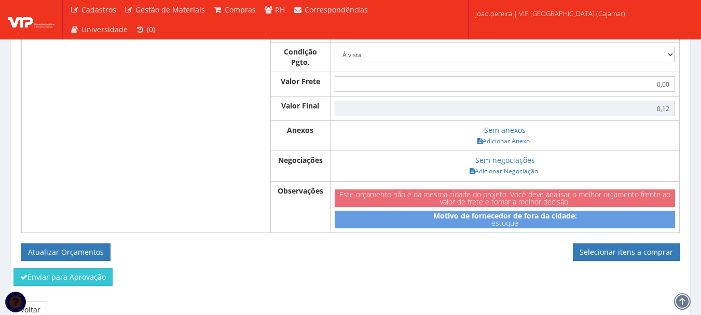
scroll to position [902, 0]
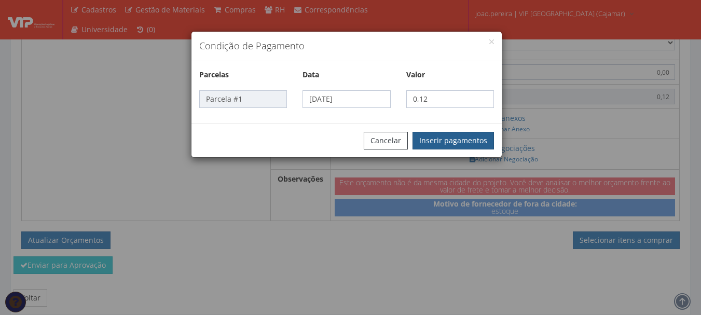
click at [464, 141] on button "Inserir pagamentos" at bounding box center [453, 141] width 81 height 18
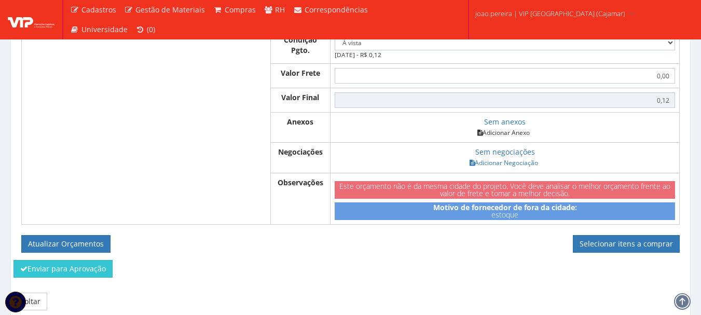
click at [512, 138] on link "Adicionar Anexo" at bounding box center [503, 132] width 59 height 11
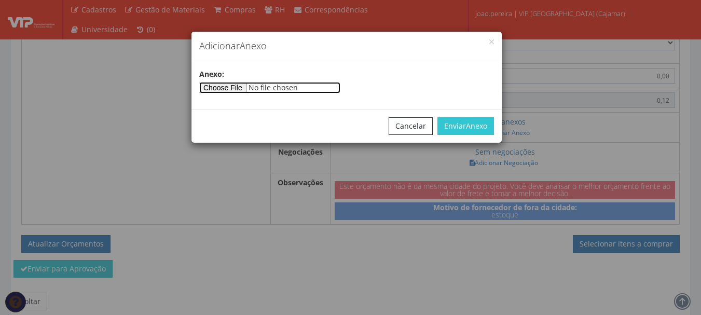
click at [246, 87] on input"] "file" at bounding box center [269, 87] width 141 height 11
type input"] "C:\fakepath\PEDIDOS SEM NOTA FISCAL ESTOQUE.docx"
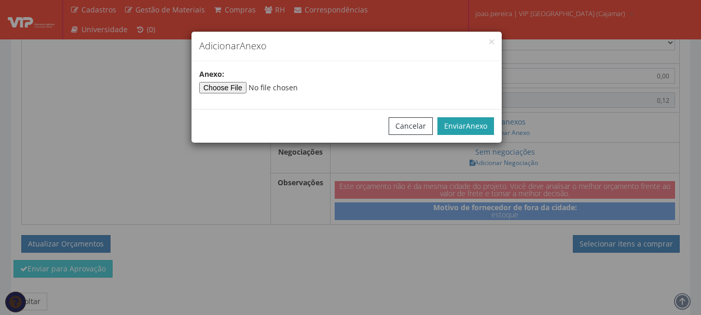
click at [473, 124] on span "Anexo" at bounding box center [476, 126] width 21 height 10
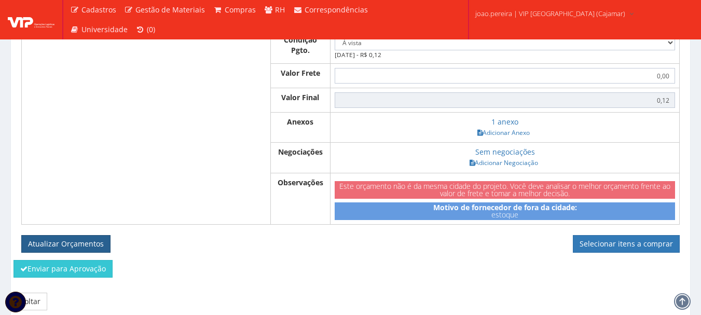
click at [48, 248] on button "Atualizar Orçamentos" at bounding box center [65, 244] width 89 height 18
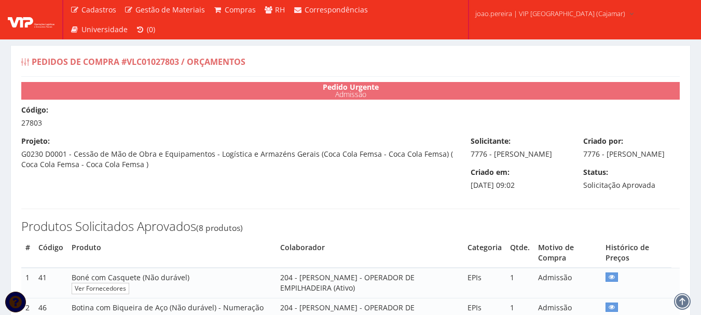
select select "0"
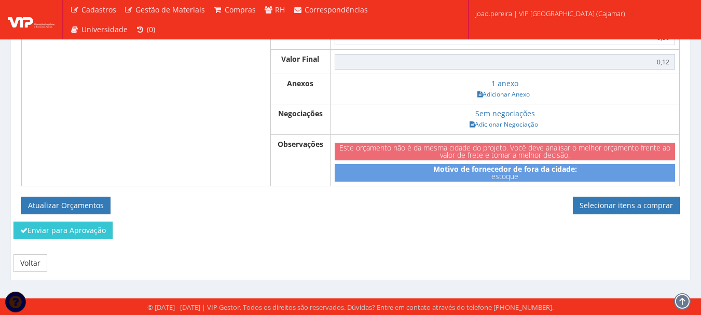
scroll to position [914, 0]
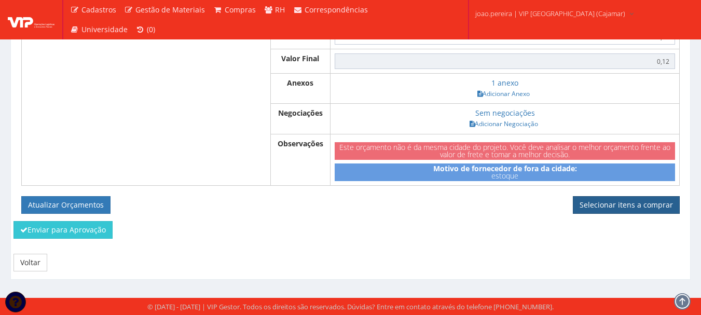
click at [636, 206] on link "Selecionar itens a comprar" at bounding box center [626, 205] width 107 height 18
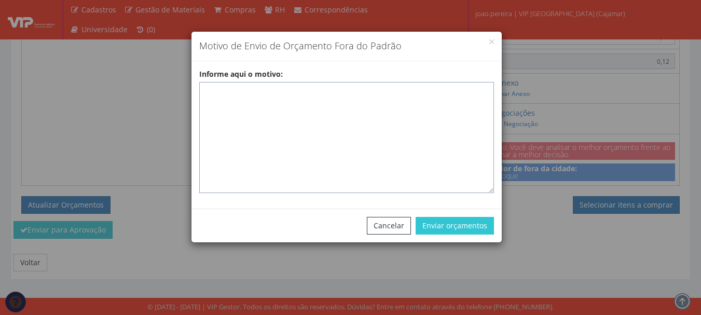
click at [293, 103] on textarea "Informe aqui o motivo:" at bounding box center [346, 137] width 295 height 111
paste textarea "EPIS OU UNIFORMES – pedido de compra para emissão de ficha de EPIS ou uniformes…"
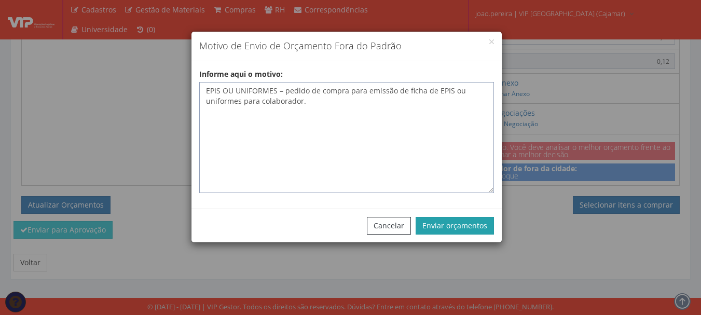
type textarea "EPIS OU UNIFORMES – pedido de compra para emissão de ficha de EPIS ou uniformes…"
click at [458, 225] on button "Enviar orçamentos" at bounding box center [455, 226] width 78 height 18
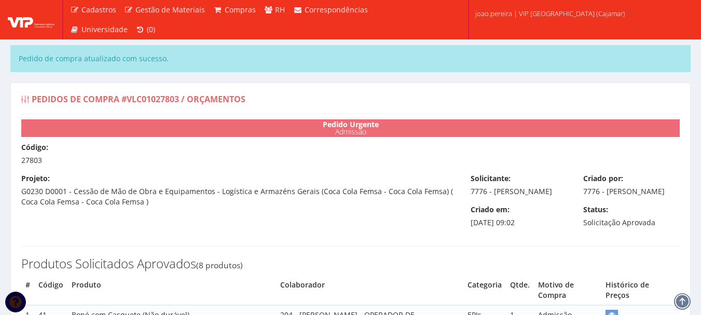
select select "0"
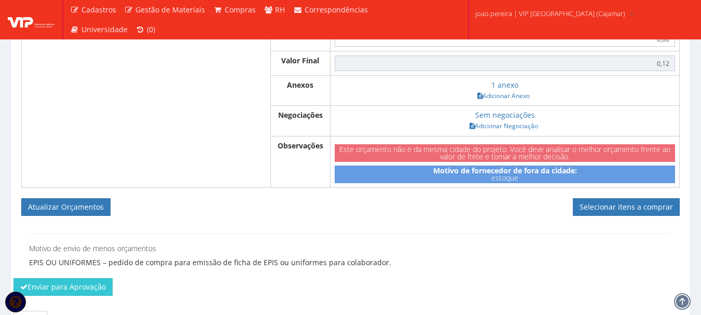
scroll to position [986, 0]
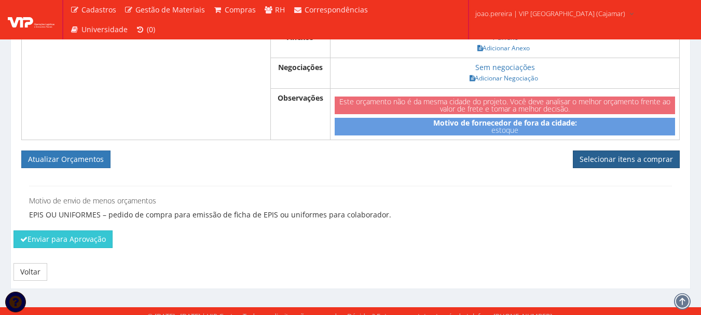
click at [633, 168] on link "Selecionar itens a comprar" at bounding box center [626, 160] width 107 height 18
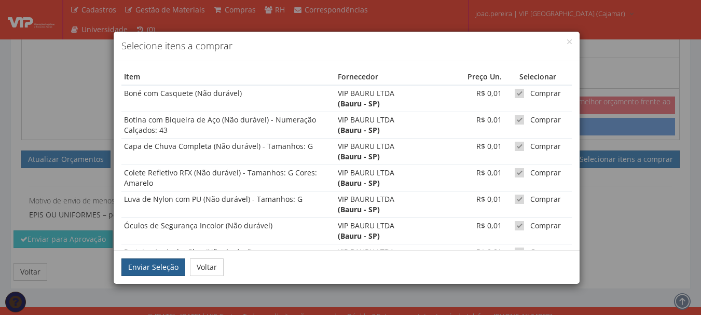
click at [168, 267] on button "Enviar Seleção" at bounding box center [153, 267] width 64 height 18
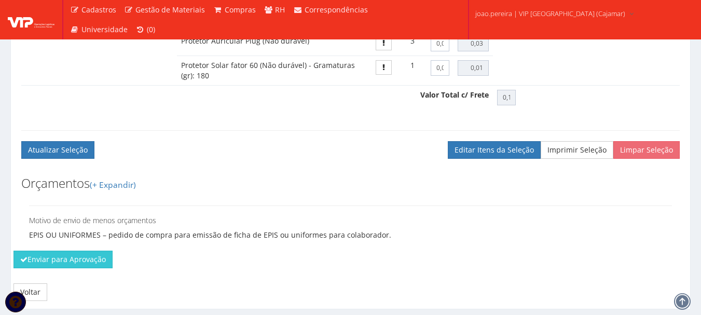
scroll to position [811, 0]
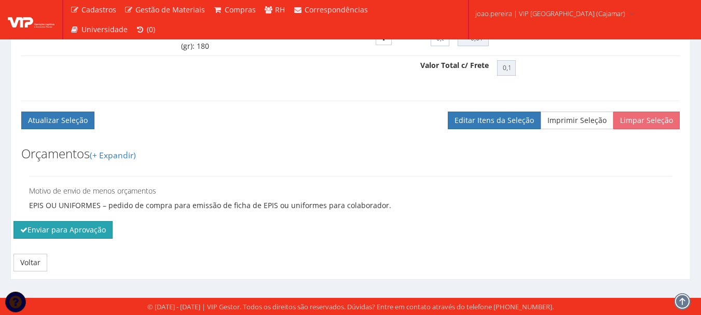
click at [56, 236] on button "Enviar para Aprovação" at bounding box center [62, 230] width 99 height 18
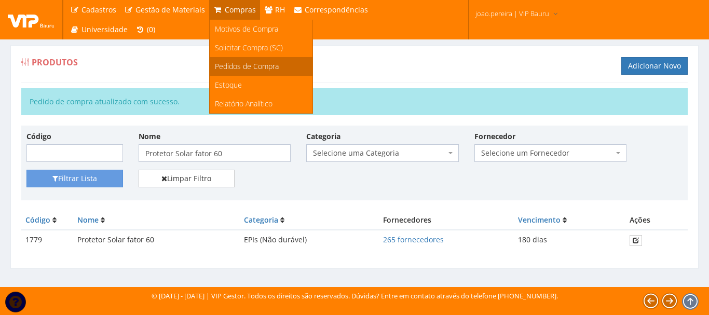
click at [244, 64] on span "Pedidos de Compra" at bounding box center [247, 66] width 64 height 10
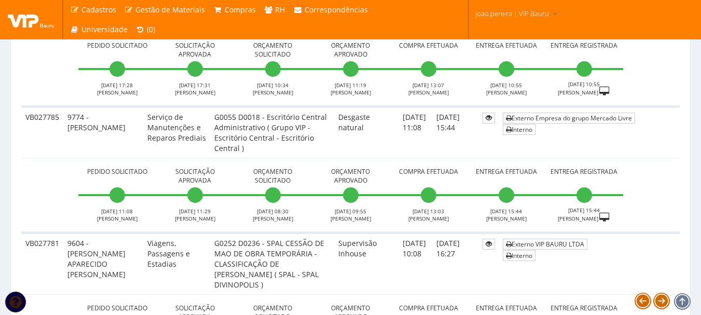
scroll to position [986, 0]
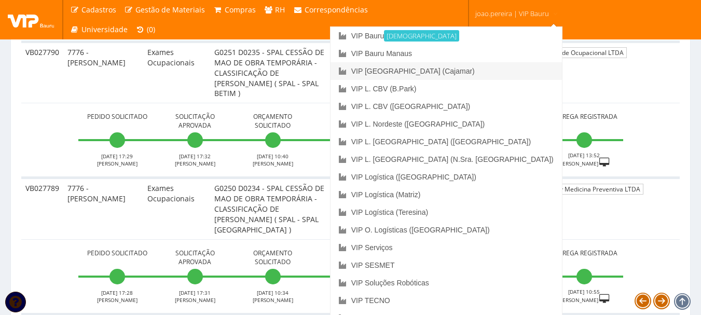
click at [492, 66] on link "VIP [GEOGRAPHIC_DATA] (Cajamar)" at bounding box center [446, 71] width 231 height 18
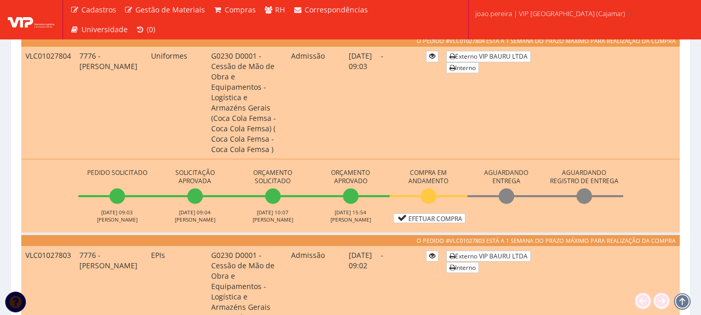
scroll to position [260, 0]
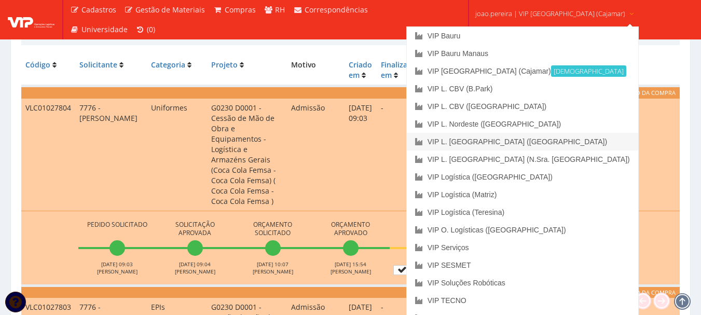
click at [546, 139] on link "VIP L. [GEOGRAPHIC_DATA] ([GEOGRAPHIC_DATA])" at bounding box center [522, 142] width 231 height 18
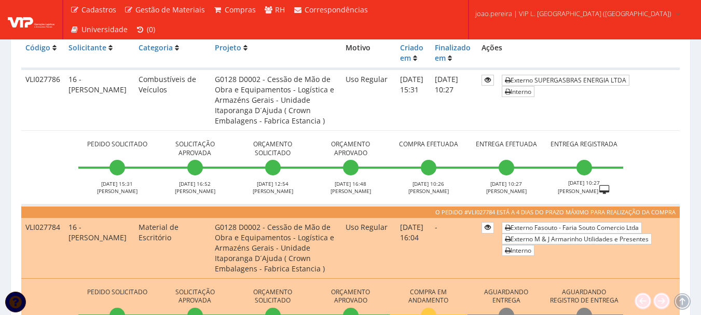
scroll to position [363, 0]
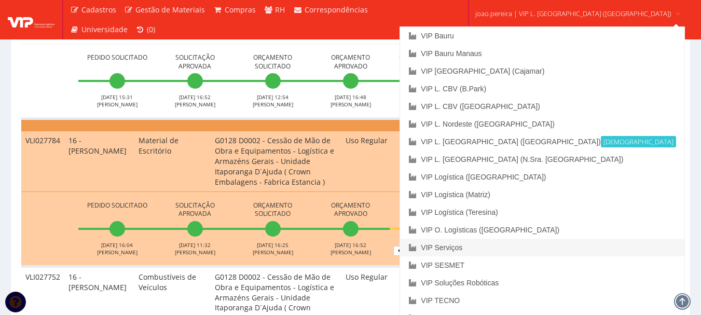
click at [502, 245] on link "VIP Serviços" at bounding box center [542, 248] width 284 height 18
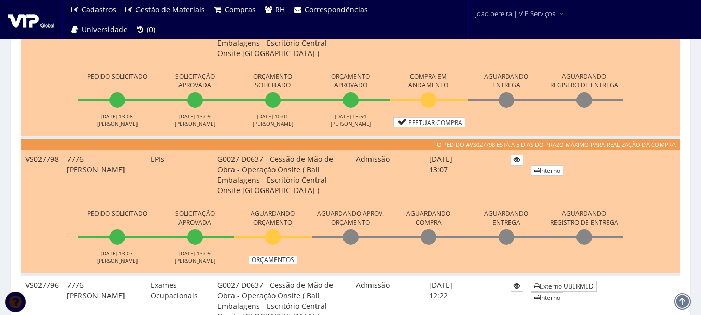
scroll to position [363, 0]
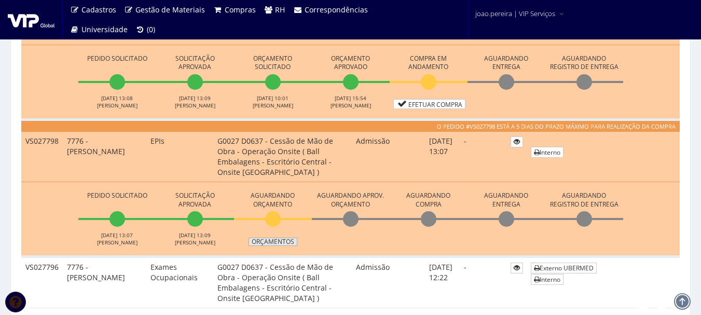
click at [274, 242] on link "Orçamentos" at bounding box center [273, 242] width 49 height 8
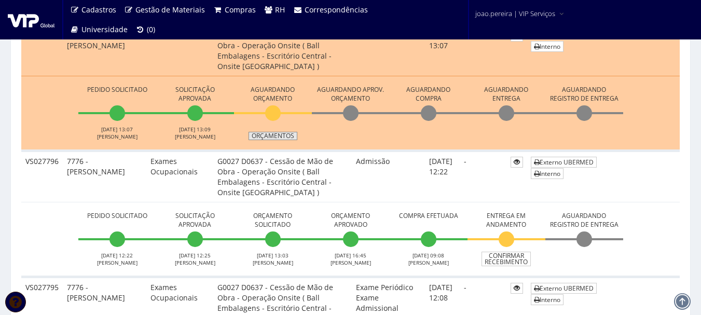
scroll to position [467, 0]
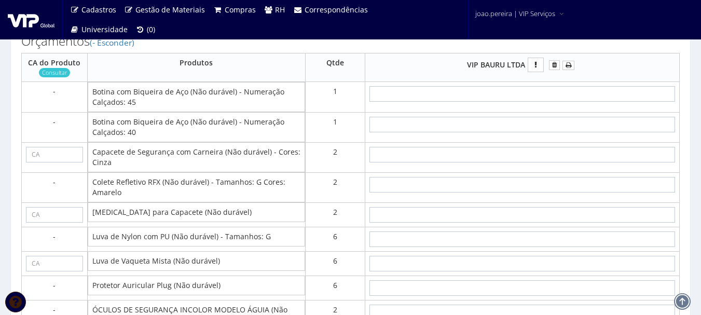
scroll to position [830, 0]
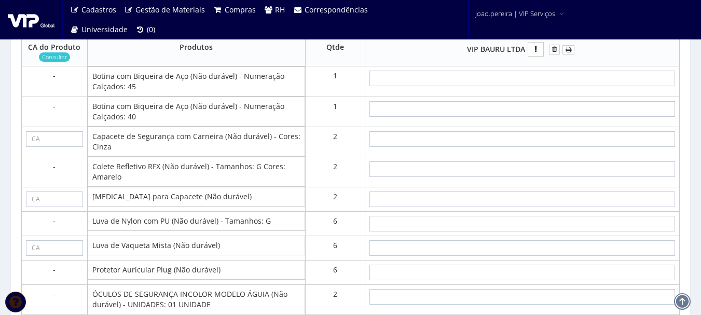
drag, startPoint x: 92, startPoint y: 146, endPoint x: 217, endPoint y: 146, distance: 124.6
click at [217, 146] on td "Capacete de Segurança com Carneira (Não durável) - Cores: Cinza" at bounding box center [196, 142] width 217 height 30
copy td "Capacete de Segurança com Carneira"
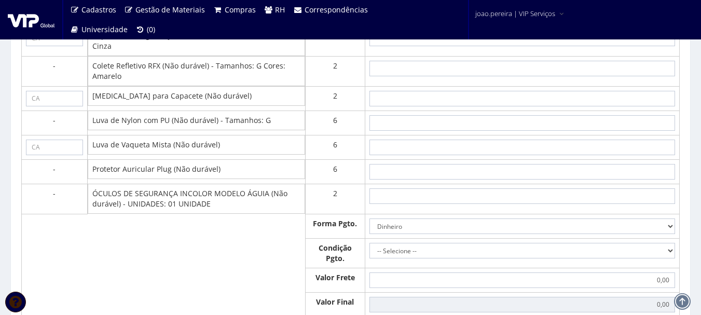
scroll to position [934, 0]
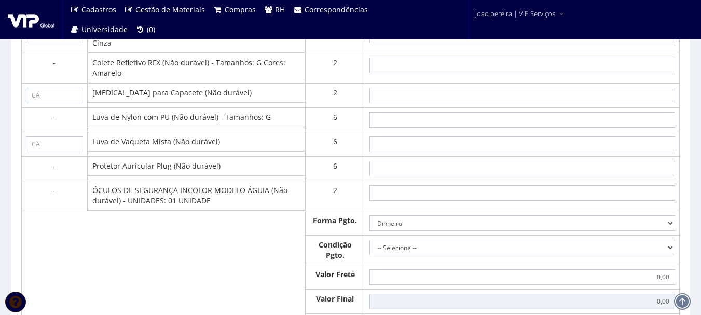
drag, startPoint x: 92, startPoint y: 103, endPoint x: 166, endPoint y: 105, distance: 73.7
click at [166, 103] on td "[MEDICAL_DATA] para Capacete (Não durável)" at bounding box center [196, 93] width 217 height 20
copy td "Jugular para Capacete"
drag, startPoint x: 92, startPoint y: 151, endPoint x: 169, endPoint y: 153, distance: 76.8
click at [169, 152] on td "Luva de Vaqueta Mista (Não durável)" at bounding box center [196, 142] width 217 height 20
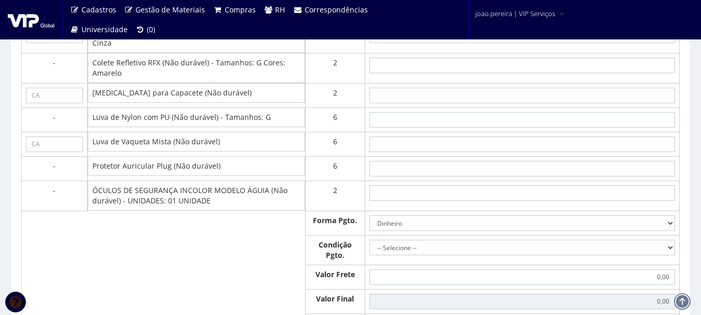
copy td "Luva de Vaqueta Mista"
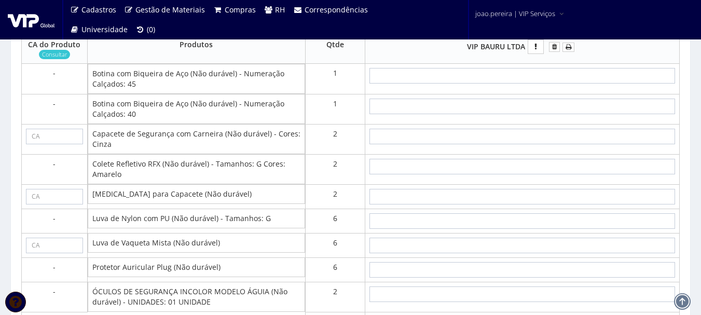
scroll to position [830, 0]
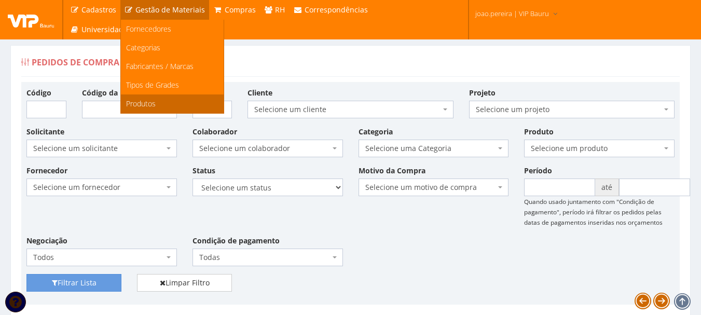
click at [139, 103] on span "Produtos" at bounding box center [141, 104] width 30 height 10
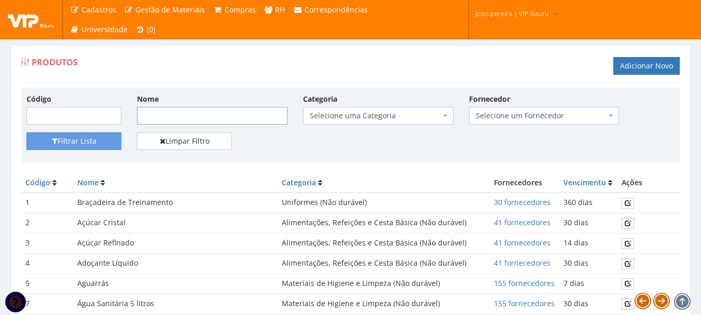
click at [209, 113] on input "Nome" at bounding box center [212, 116] width 151 height 18
paste input "Capacete de Segurança com Carneira"
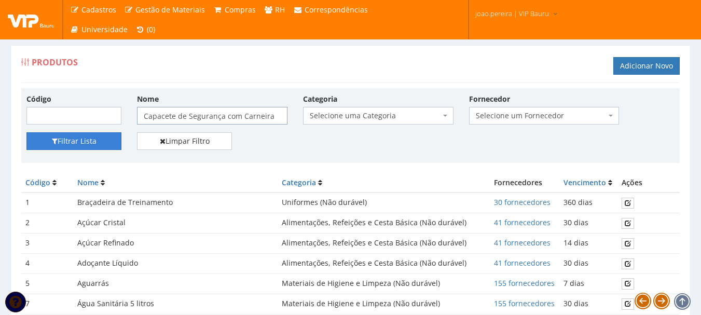
type input "Capacete de Segurança com Carneira"
click at [102, 143] on button "Filtrar Lista" at bounding box center [73, 141] width 95 height 18
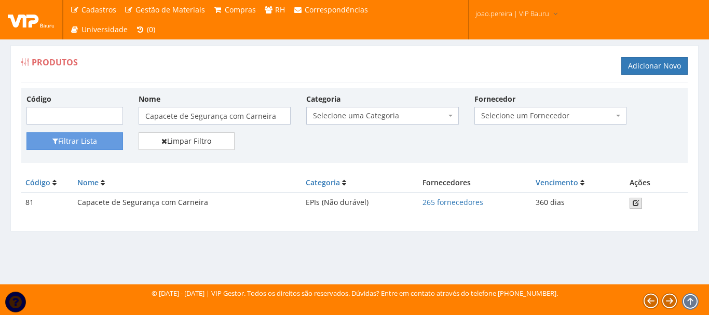
click at [638, 202] on icon at bounding box center [636, 202] width 6 height 7
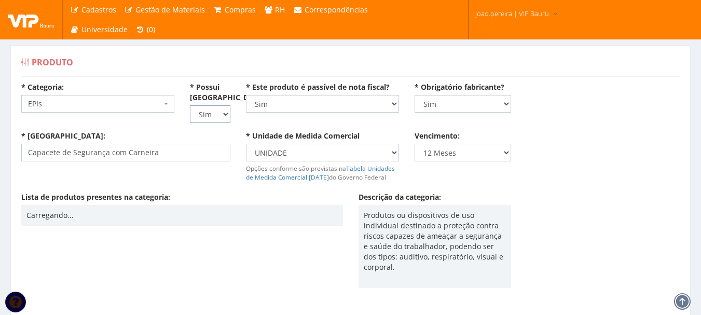
drag, startPoint x: 226, startPoint y: 116, endPoint x: 221, endPoint y: 119, distance: 6.5
click at [226, 116] on select "Não Sim" at bounding box center [210, 114] width 40 height 18
select select "0"
click at [190, 105] on select "Não Sim" at bounding box center [210, 114] width 40 height 18
click at [153, 129] on div "* Categoria: Selecione uma Categoria (Inativo - Não usar) Aviamentos (Inativo -…" at bounding box center [350, 106] width 674 height 49
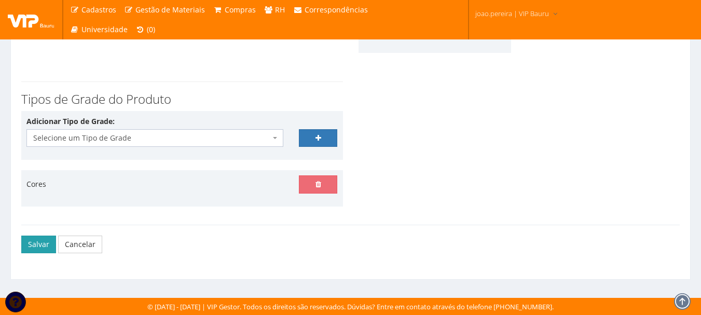
click at [32, 244] on button "Salvar" at bounding box center [38, 245] width 35 height 18
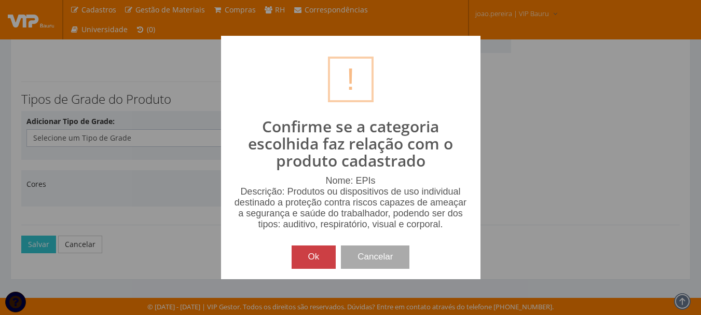
scroll to position [225, 0]
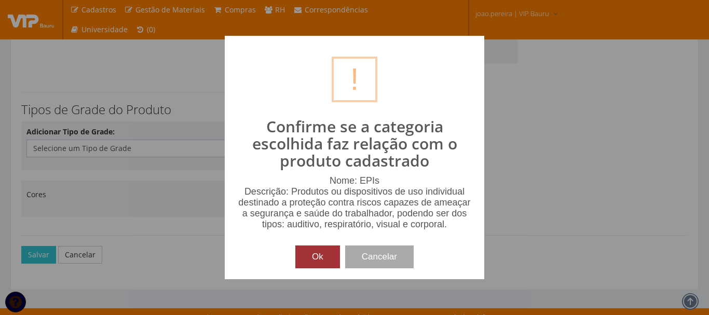
click at [311, 261] on button "Ok" at bounding box center [317, 257] width 45 height 23
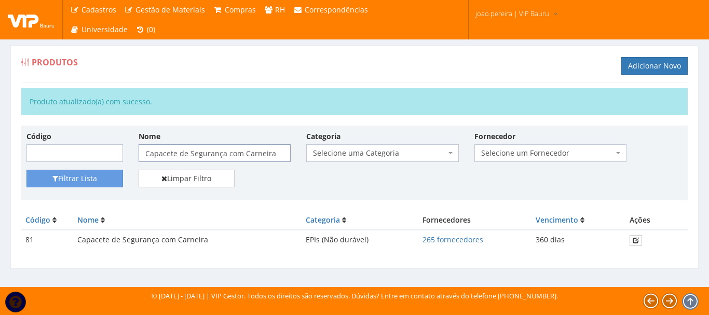
drag, startPoint x: 282, startPoint y: 153, endPoint x: 0, endPoint y: 143, distance: 282.0
click at [0, 143] on div "Produtos Adicionar Novo Produto atualizado(a) com sucesso. Código Nome Capacete…" at bounding box center [354, 156] width 709 height 261
paste input "[MEDICAL_DATA] para Capacete"
type input "[MEDICAL_DATA] para Capacete"
click at [69, 179] on button "Filtrar Lista" at bounding box center [74, 179] width 97 height 18
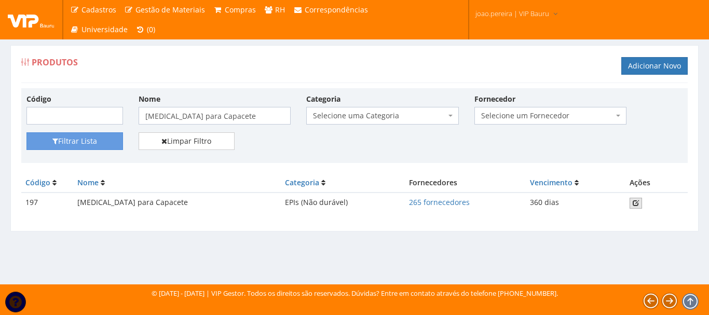
click at [640, 201] on link at bounding box center [636, 203] width 12 height 11
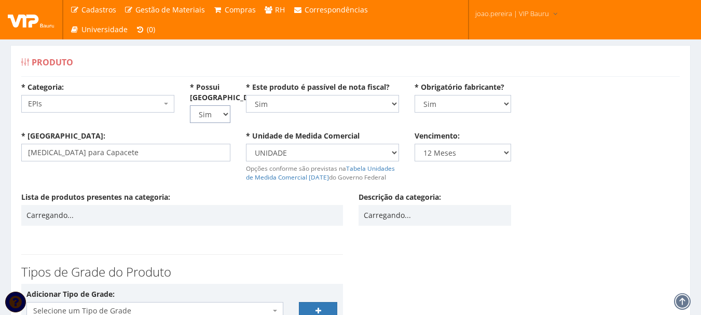
click at [224, 115] on select "Não Sim" at bounding box center [210, 114] width 40 height 18
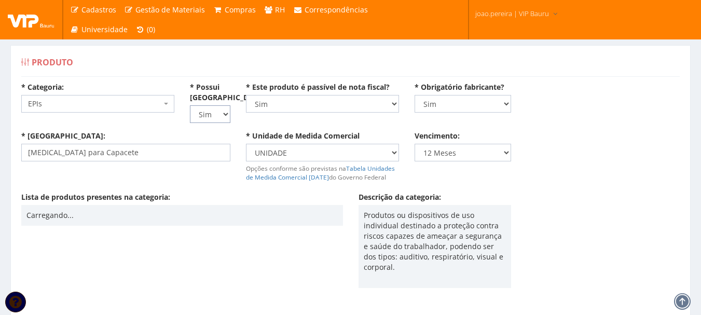
select select "0"
click at [190, 105] on select "Não Sim" at bounding box center [210, 114] width 40 height 18
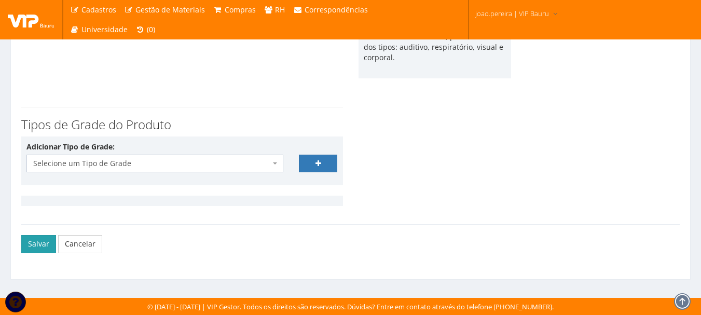
click at [44, 243] on button "Salvar" at bounding box center [38, 244] width 35 height 18
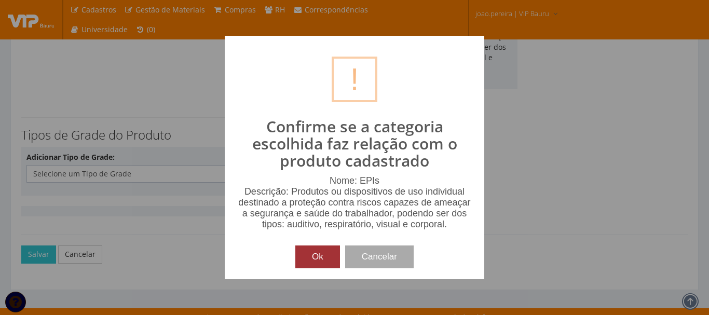
click at [316, 254] on button "Ok" at bounding box center [317, 257] width 45 height 23
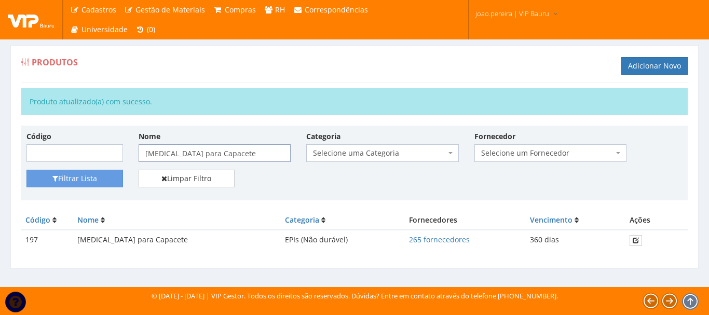
drag, startPoint x: 212, startPoint y: 153, endPoint x: 75, endPoint y: 152, distance: 137.6
click at [77, 152] on div "Código Nome Jugular para Capacete Categoria Selecione uma Categoria (Inativo - …" at bounding box center [355, 150] width 672 height 39
paste input "Luva de Vaqueta Mista"
type input "Luva de Vaqueta Mista"
click at [96, 174] on button "Filtrar Lista" at bounding box center [74, 179] width 97 height 18
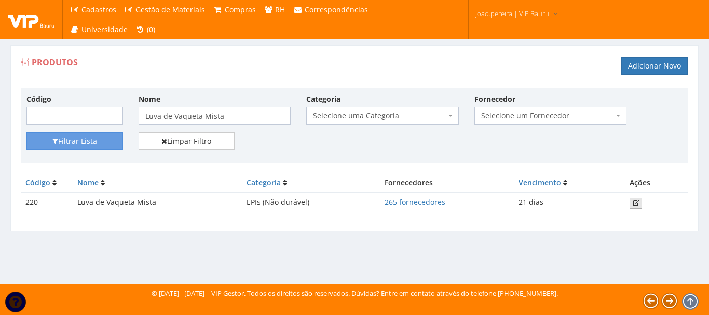
click at [638, 202] on icon at bounding box center [636, 202] width 6 height 7
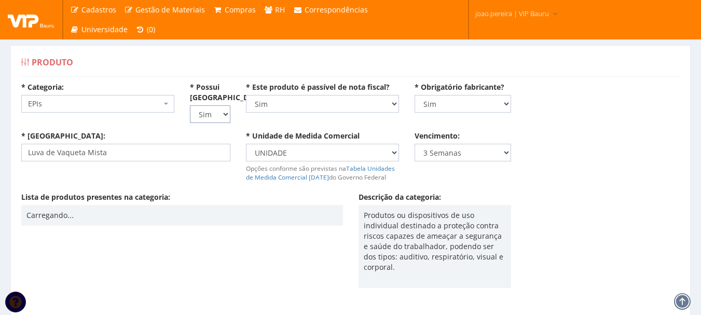
drag, startPoint x: 226, startPoint y: 117, endPoint x: 221, endPoint y: 122, distance: 7.3
click at [226, 117] on select "Não Sim" at bounding box center [210, 114] width 40 height 18
select select "0"
click at [190, 105] on select "Não Sim" at bounding box center [210, 114] width 40 height 18
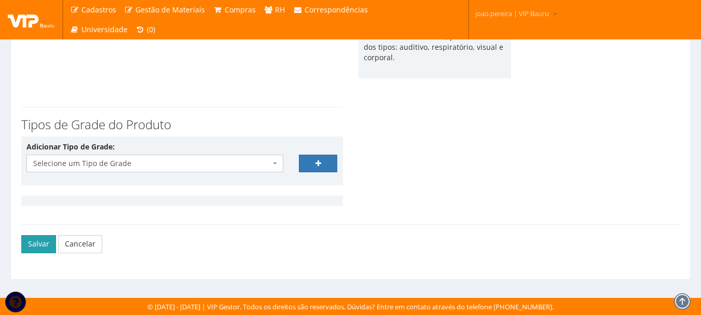
click at [29, 242] on button "Salvar" at bounding box center [38, 244] width 35 height 18
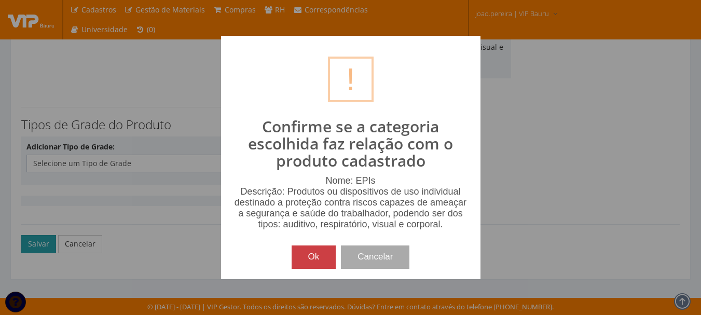
scroll to position [199, 0]
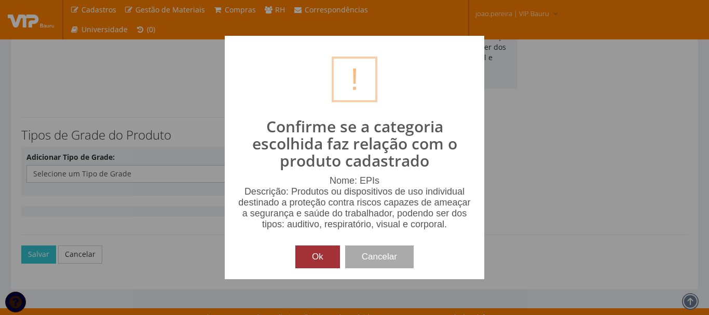
click at [311, 254] on button "Ok" at bounding box center [317, 257] width 45 height 23
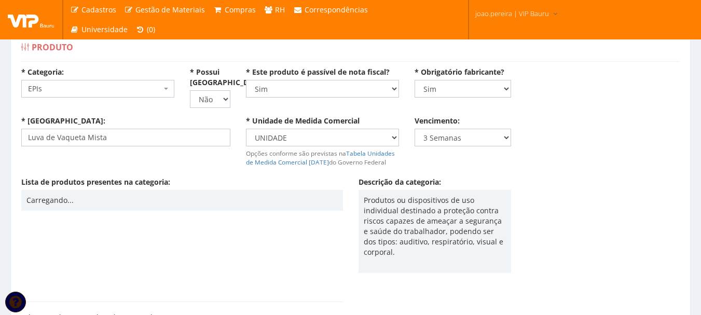
scroll to position [0, 0]
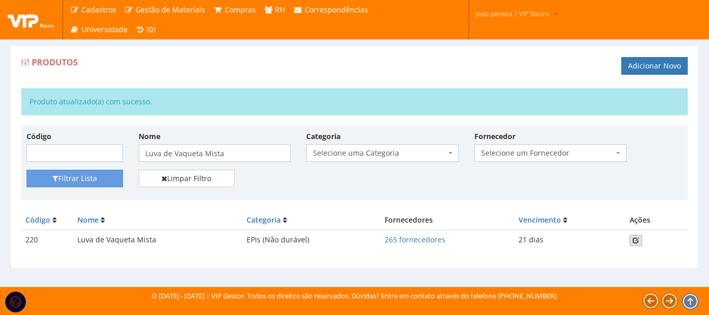
click at [636, 243] on icon at bounding box center [636, 240] width 6 height 7
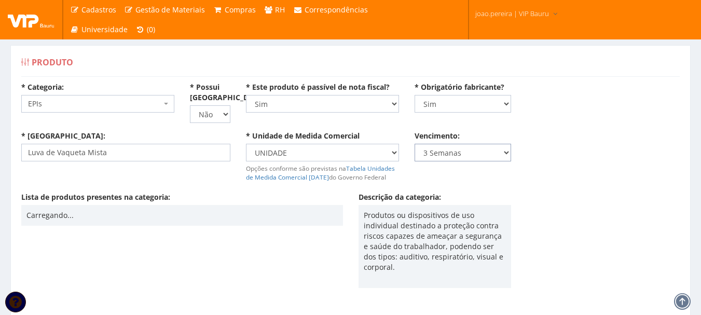
click at [510, 157] on select "Nunca 1 Dia 1 Semana 2 Semanas 3 Semanas 1 Mês 2 Meses 3 Meses 4 Meses 5 Meses …" at bounding box center [463, 153] width 97 height 18
select select "0"
click at [415, 144] on select "Nunca 1 Dia 1 Semana 2 Semanas 3 Semanas 1 Mês 2 Meses 3 Meses 4 Meses 5 Meses …" at bounding box center [463, 153] width 97 height 18
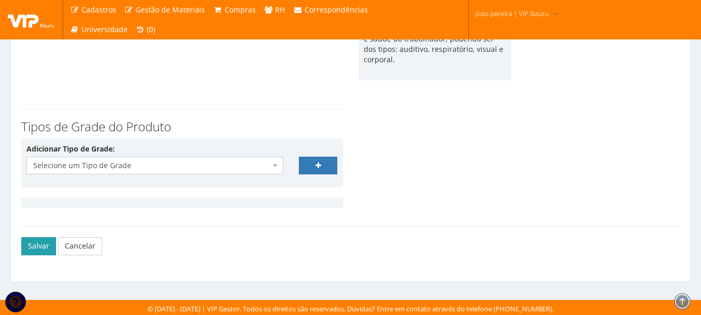
click at [30, 247] on button "Salvar" at bounding box center [38, 246] width 35 height 18
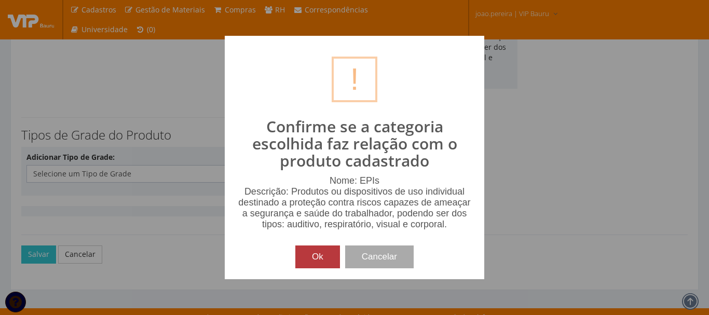
click at [314, 261] on button "Ok" at bounding box center [317, 257] width 45 height 23
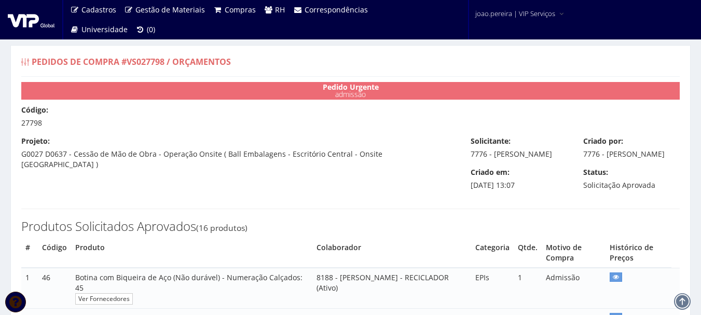
scroll to position [830, 0]
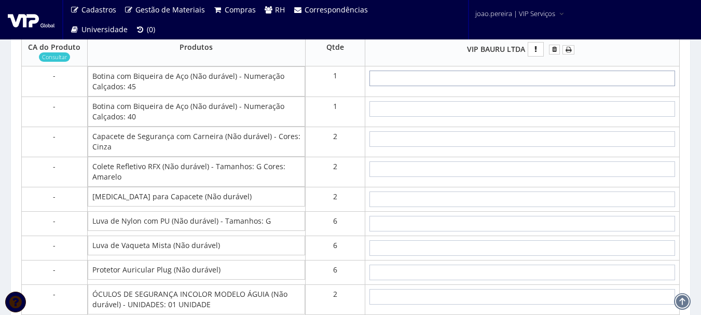
click at [526, 86] on input "text" at bounding box center [523, 79] width 306 height 16
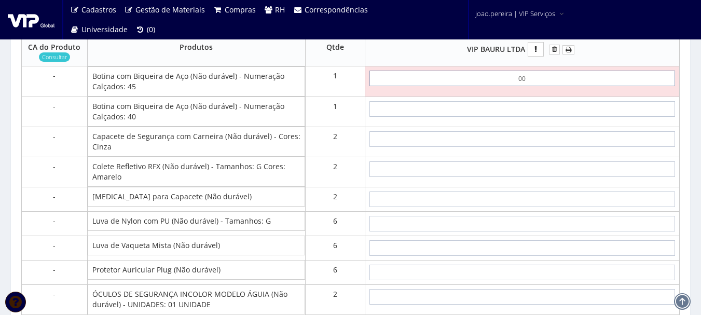
type input "0,01"
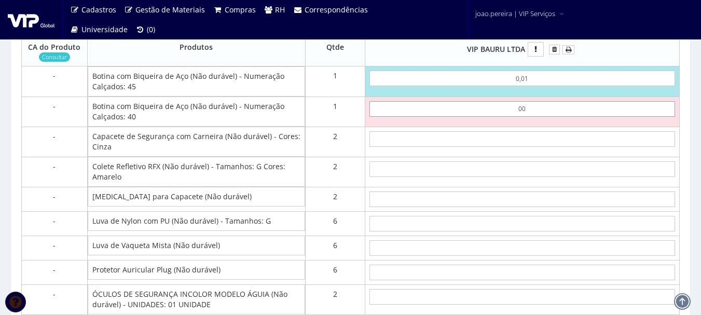
type input "0,01"
type input "0,02"
type input "0,01"
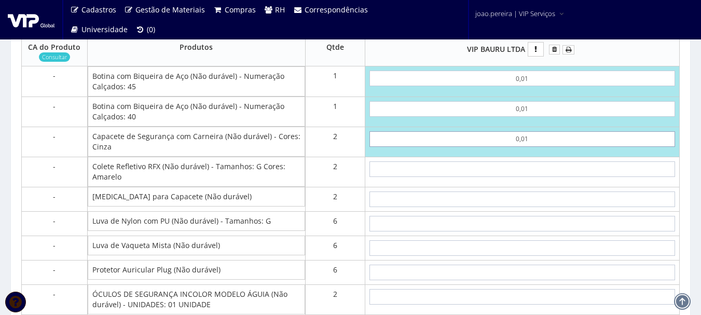
type input "0,01"
type input "0,04"
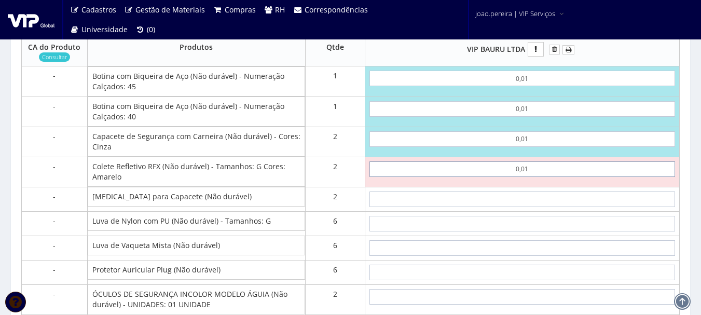
type input "0,01"
type input "0,06"
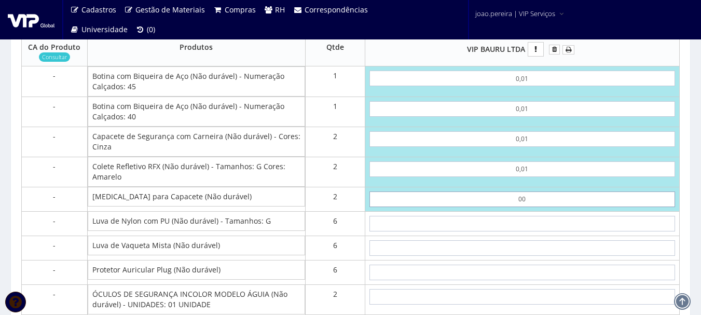
type input "0,01"
type input "0,08"
type input "0,01"
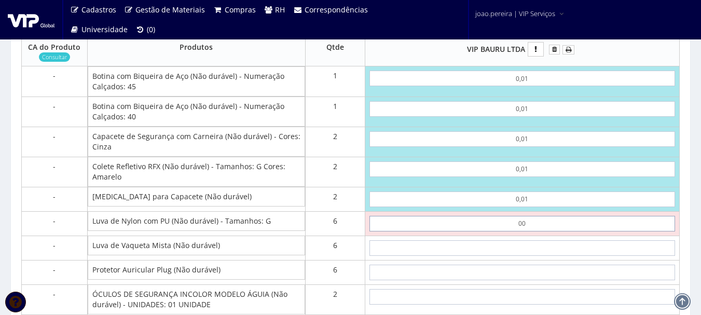
type input "0,01"
type input "0,14"
type input "0,01"
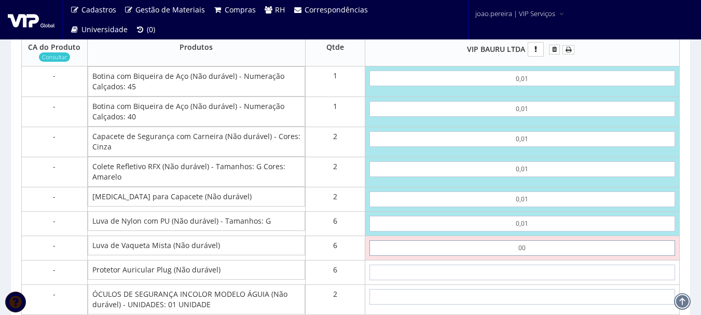
type input "0,01"
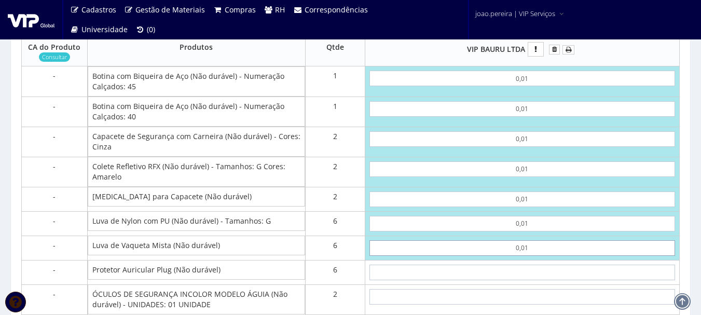
type input "0,20"
type input "0,01"
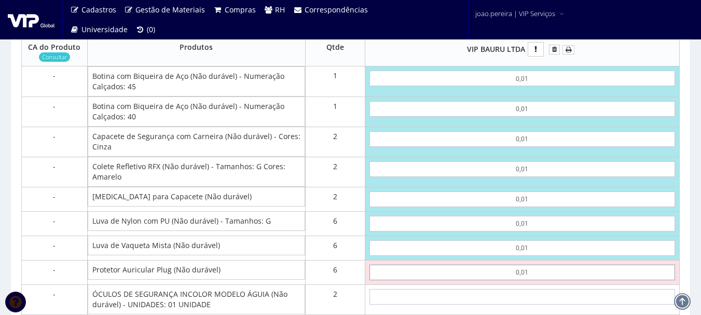
type input "0,01"
type input "0,26"
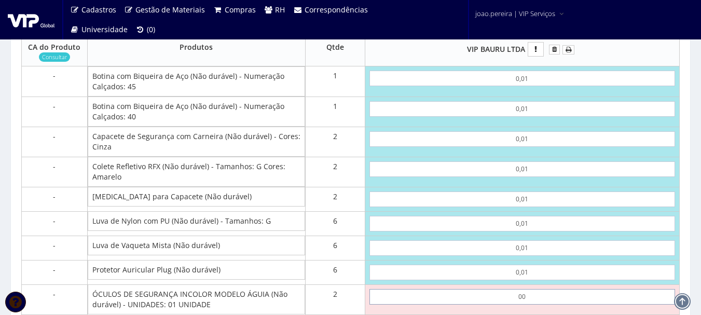
type input "0,01"
type input "0,28"
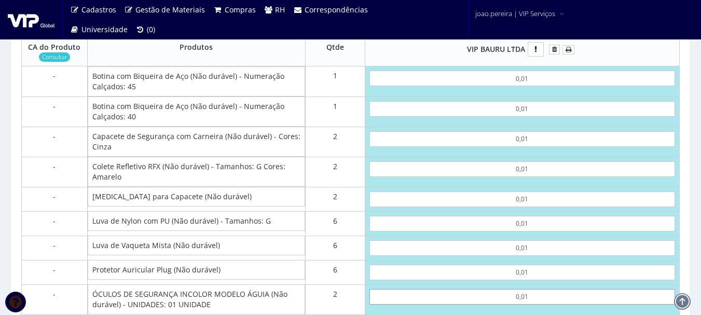
type input "0,01"
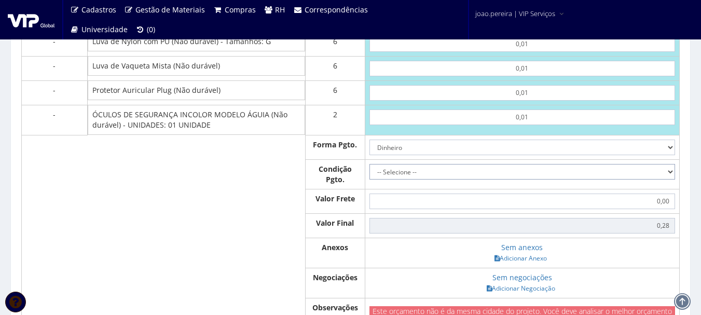
click at [670, 180] on select "-- Selecione -- À vista 7 dias 10 dias" at bounding box center [523, 172] width 306 height 16
select select "0"
click at [370, 174] on select "-- Selecione -- À vista 7 dias 10 dias" at bounding box center [523, 172] width 306 height 16
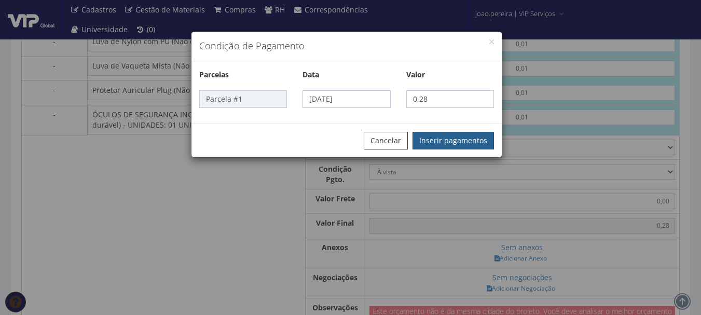
click at [438, 139] on button "Inserir pagamentos" at bounding box center [453, 141] width 81 height 18
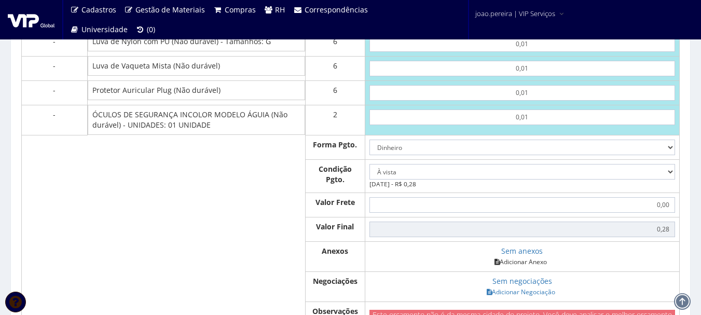
click at [513, 267] on link "Adicionar Anexo" at bounding box center [521, 261] width 59 height 11
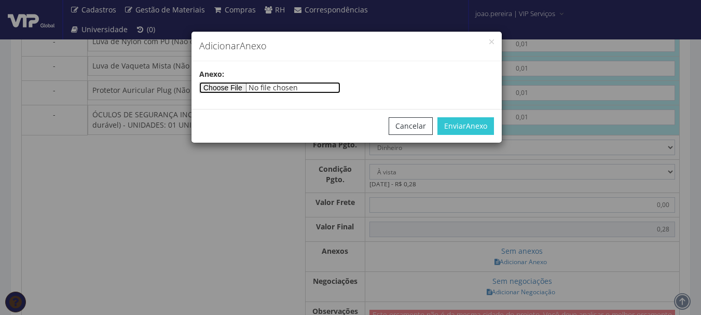
click at [233, 86] on input"] "file" at bounding box center [269, 87] width 141 height 11
type input"] "C:\fakepath\PEDIDOS SEM NOTA FISCAL ESTOQUE.docx"
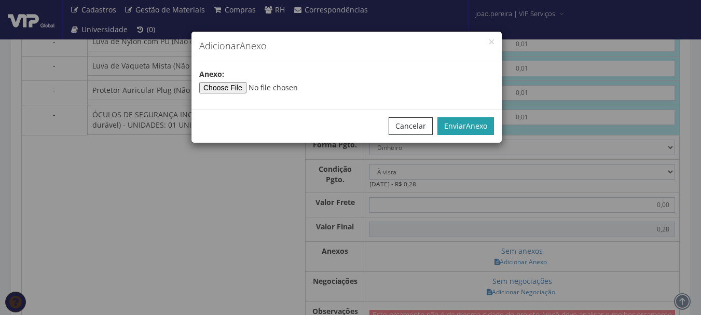
click at [464, 127] on button "Enviar Anexo" at bounding box center [466, 126] width 57 height 18
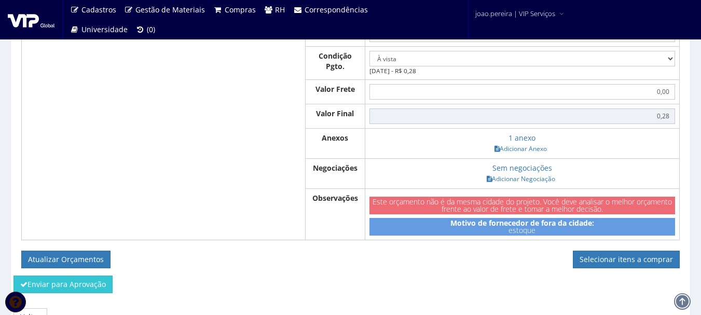
scroll to position [1166, 0]
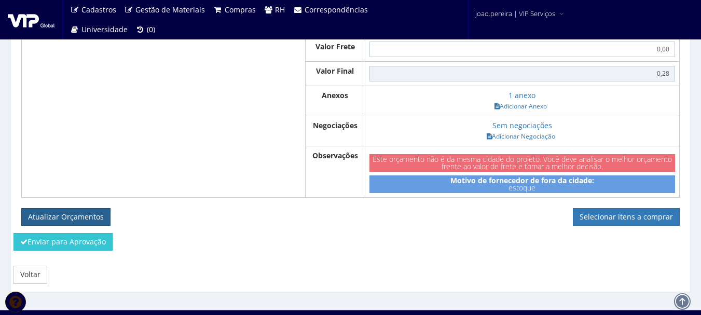
click at [65, 224] on button "Atualizar Orçamentos" at bounding box center [65, 217] width 89 height 18
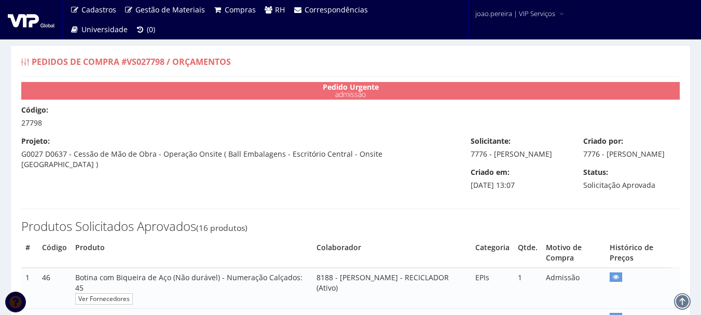
select select "0"
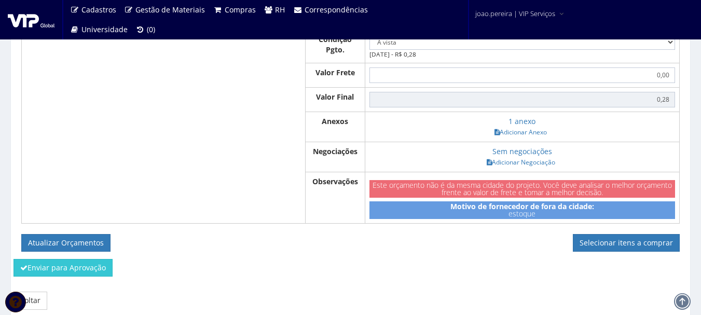
scroll to position [1189, 0]
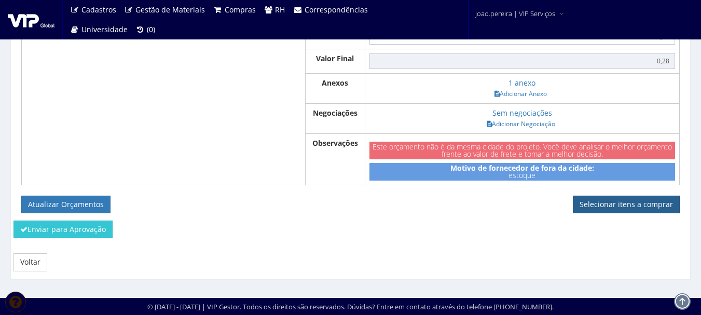
click at [628, 210] on link "Selecionar itens a comprar" at bounding box center [626, 205] width 107 height 18
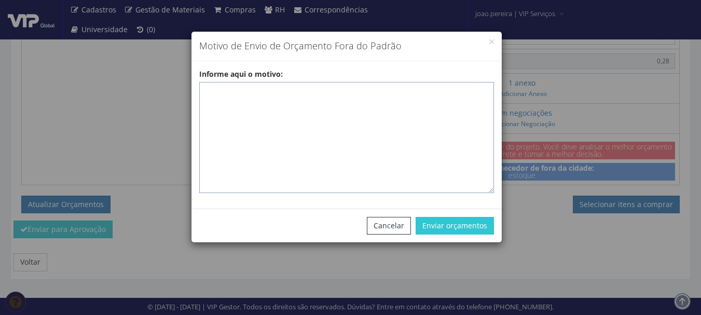
click at [312, 91] on textarea "Informe aqui o motivo:" at bounding box center [346, 137] width 295 height 111
click at [319, 88] on textarea "Informe aqui o motivo:" at bounding box center [346, 137] width 295 height 111
paste textarea "EPIS OU UNIFORMES – pedido de compra para emissão de ficha de EPIS ou uniformes…"
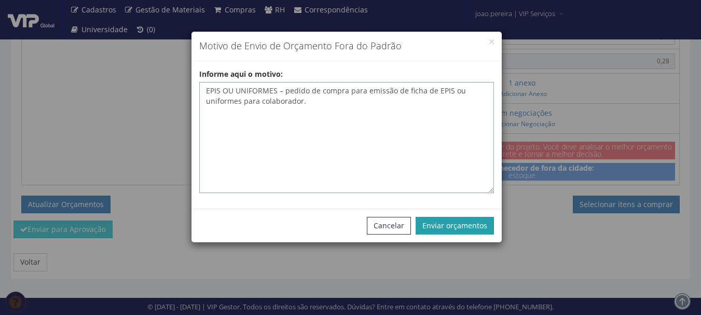
type textarea "EPIS OU UNIFORMES – pedido de compra para emissão de ficha de EPIS ou uniformes…"
click at [466, 222] on button "Enviar orçamentos" at bounding box center [455, 226] width 78 height 18
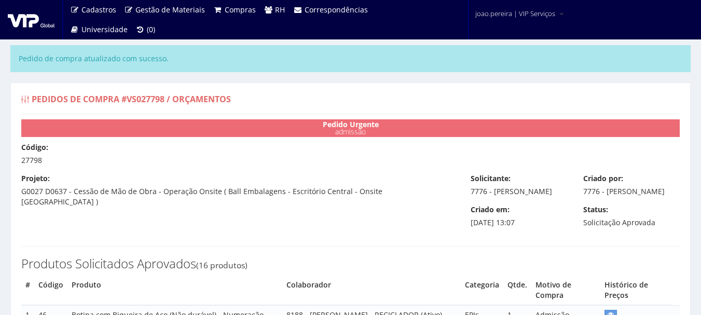
select select "0"
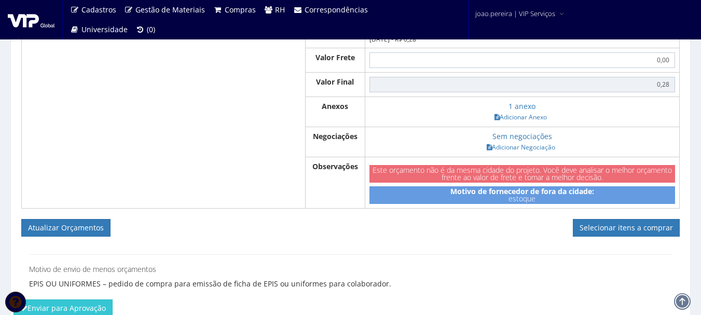
scroll to position [1194, 0]
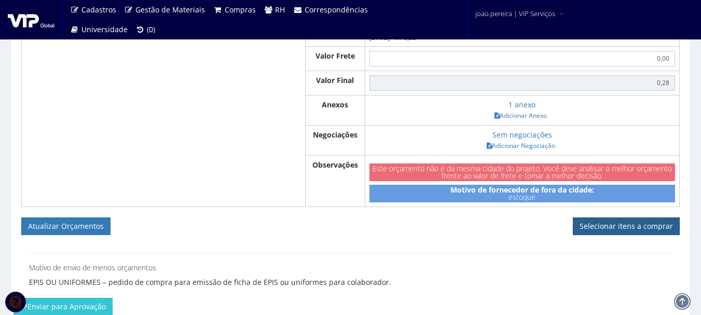
click at [645, 235] on link "Selecionar itens a comprar" at bounding box center [626, 226] width 107 height 18
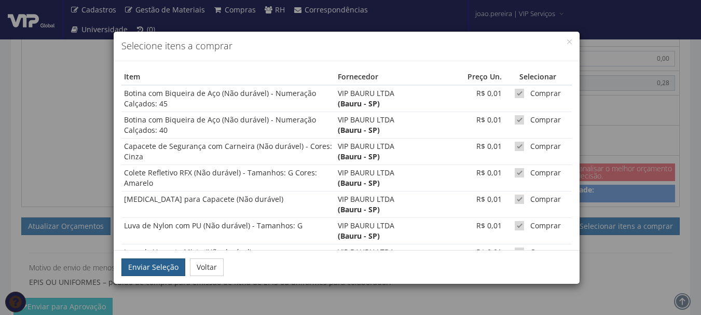
click at [149, 266] on button "Enviar Seleção" at bounding box center [153, 267] width 64 height 18
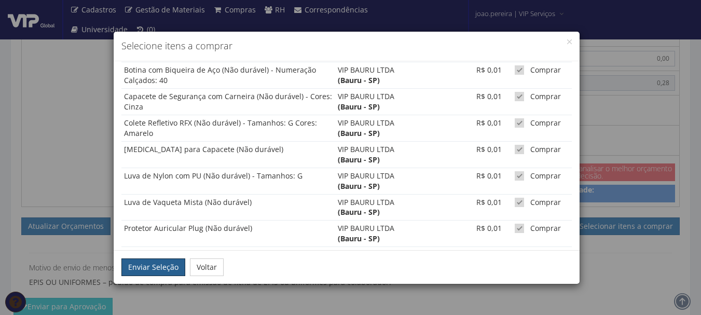
scroll to position [91, 0]
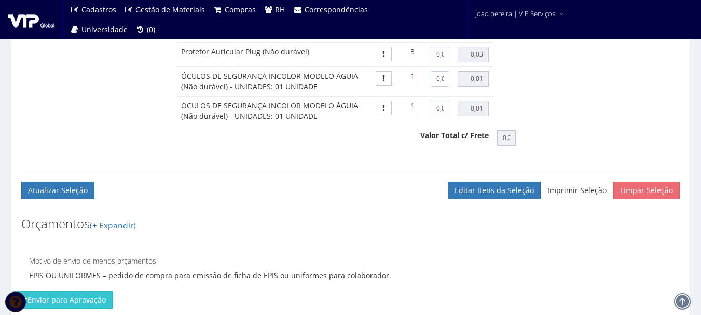
scroll to position [1283, 0]
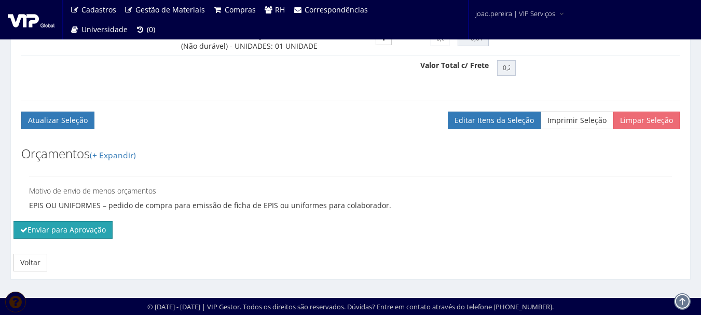
click at [43, 236] on button "Enviar para Aprovação" at bounding box center [62, 230] width 99 height 18
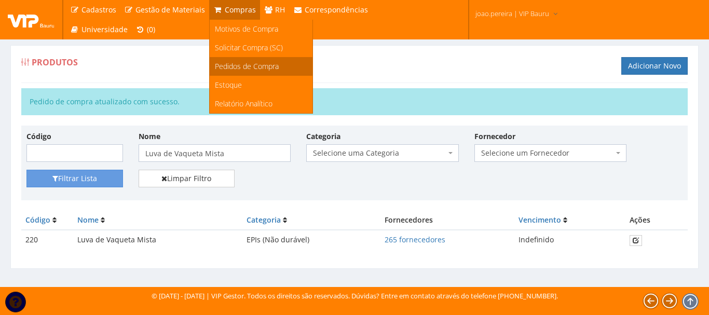
click at [265, 66] on span "Pedidos de Compra" at bounding box center [247, 66] width 64 height 10
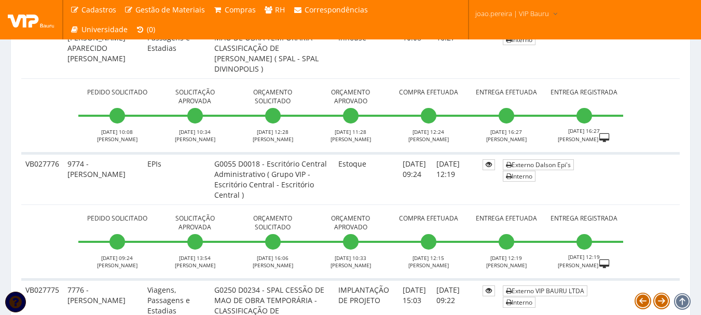
scroll to position [1557, 0]
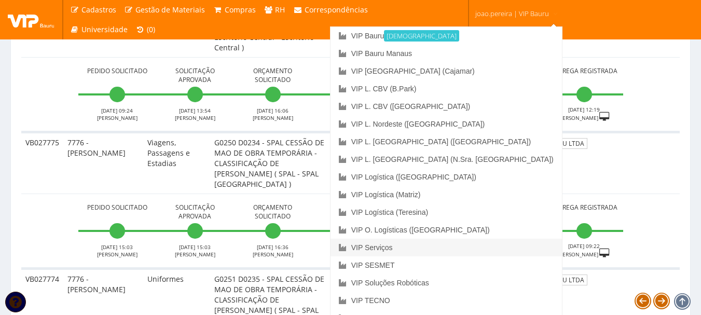
click at [456, 248] on link "VIP Serviços" at bounding box center [446, 248] width 231 height 18
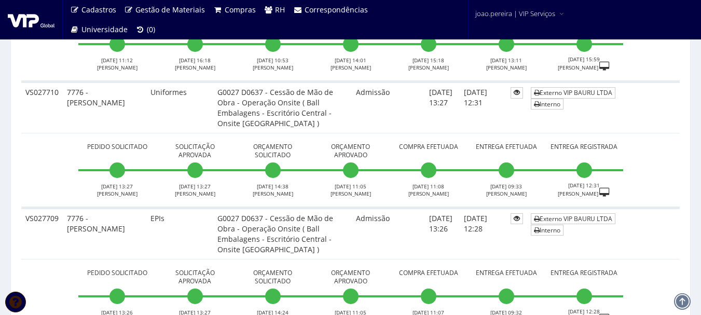
scroll to position [1713, 0]
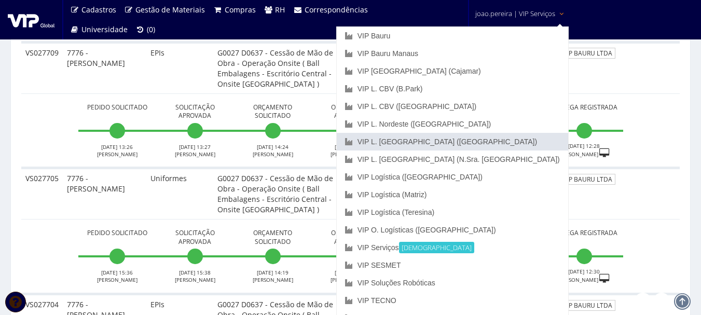
click at [494, 141] on link "VIP L. [GEOGRAPHIC_DATA] ([GEOGRAPHIC_DATA])" at bounding box center [452, 142] width 231 height 18
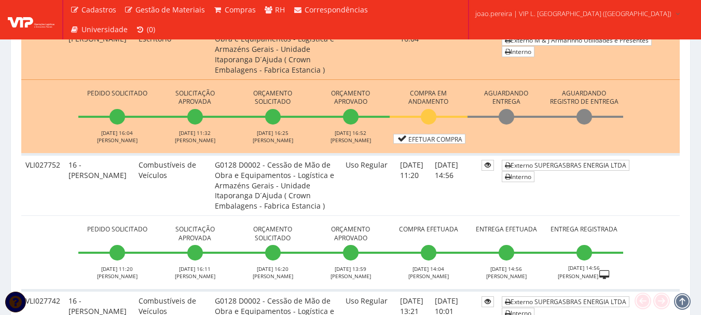
scroll to position [415, 0]
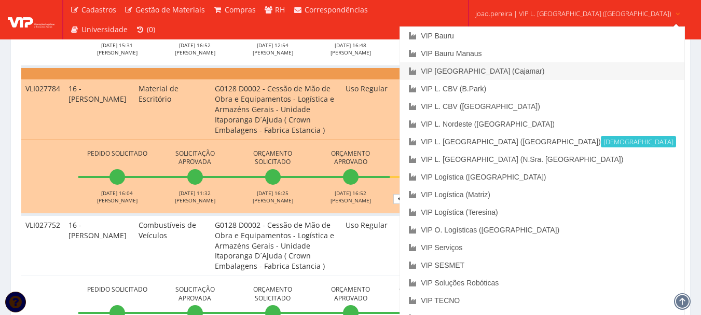
click at [527, 69] on link "VIP [GEOGRAPHIC_DATA] (Cajamar)" at bounding box center [542, 71] width 284 height 18
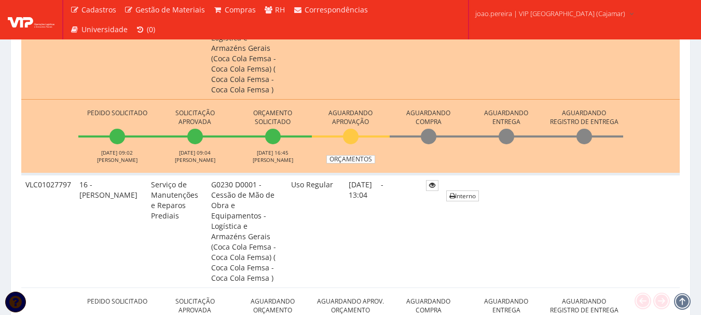
scroll to position [571, 0]
